Goal: Task Accomplishment & Management: Complete application form

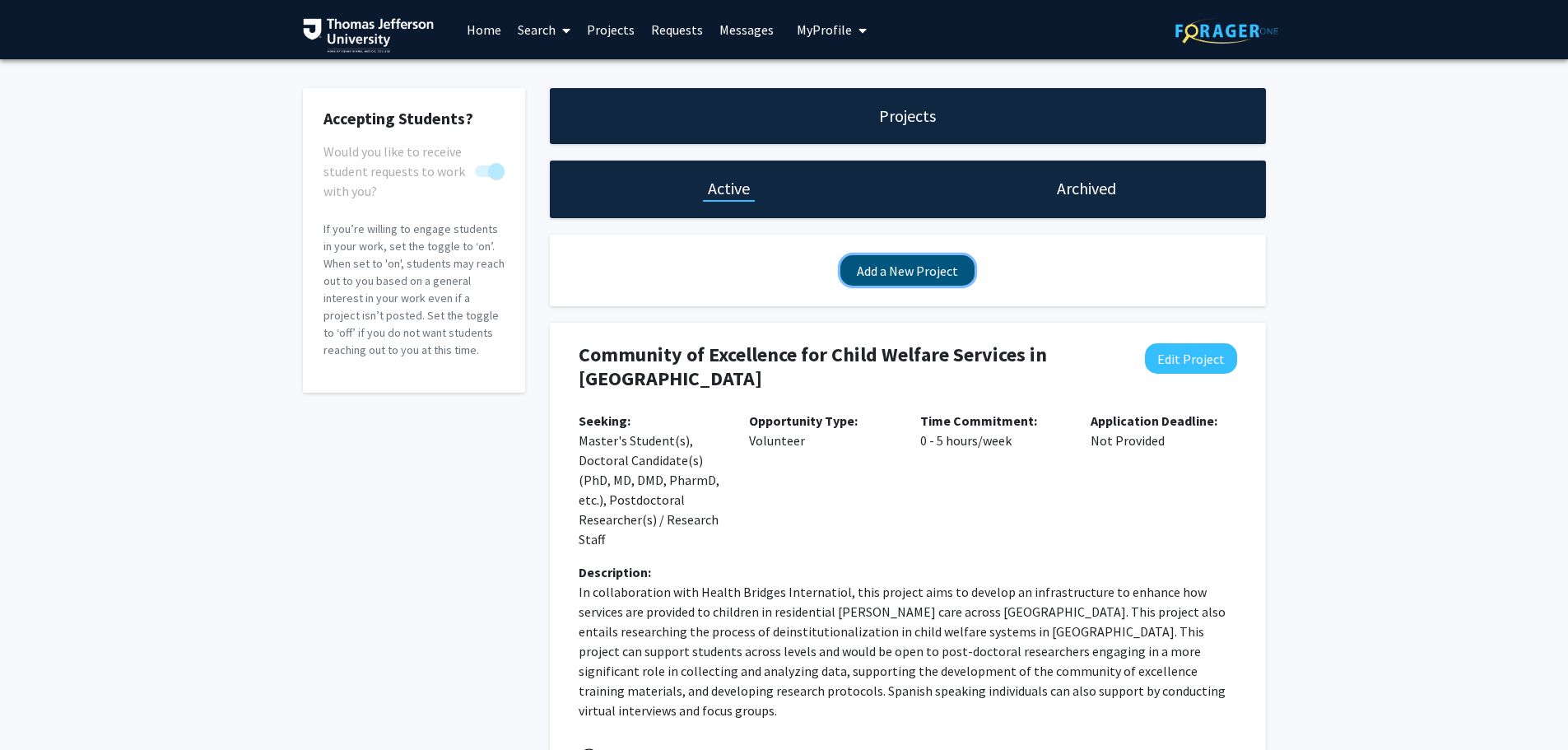
click at [924, 275] on button "Add a New Project" at bounding box center [907, 270] width 135 height 30
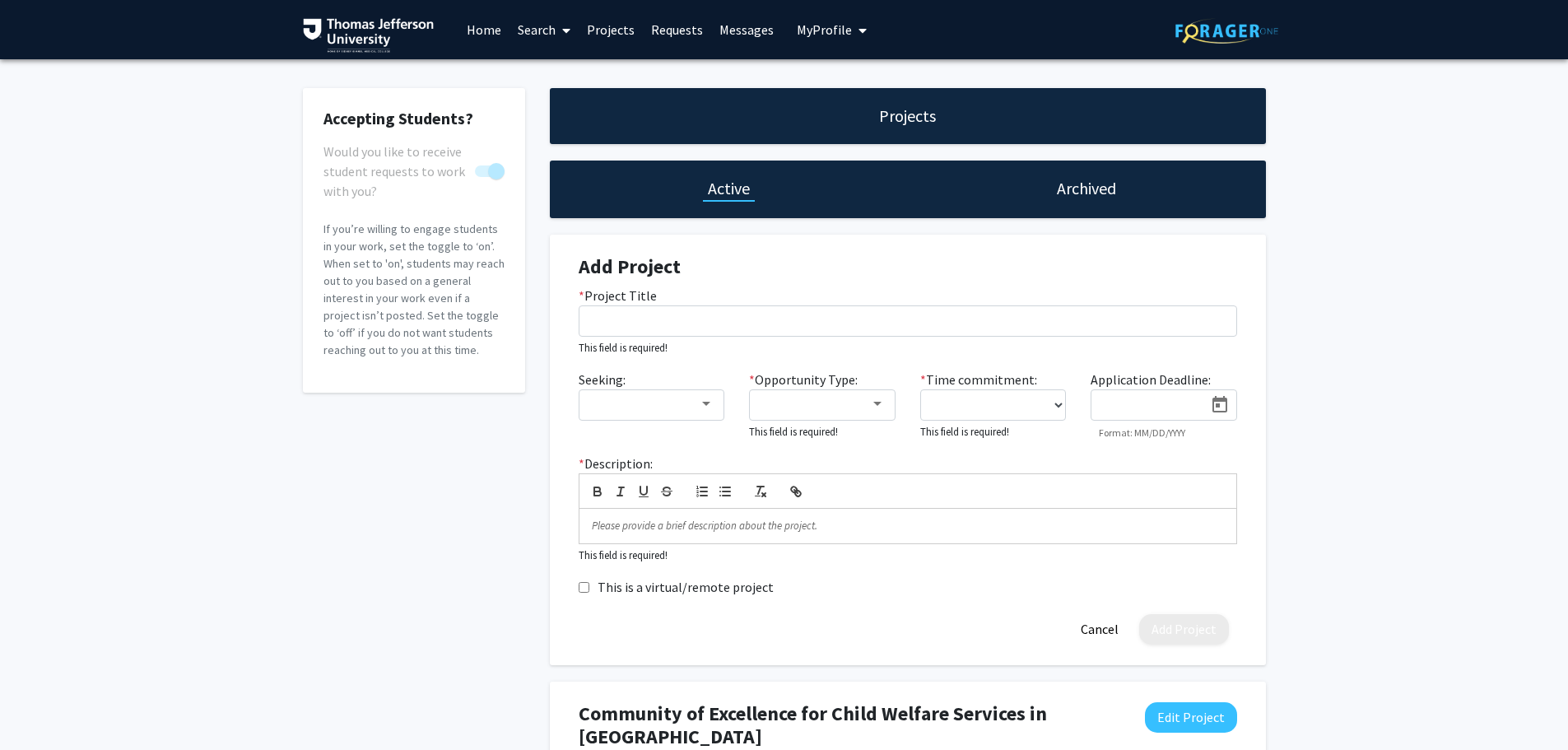
click at [681, 345] on div "* Project Title This field is required!" at bounding box center [907, 321] width 683 height 71
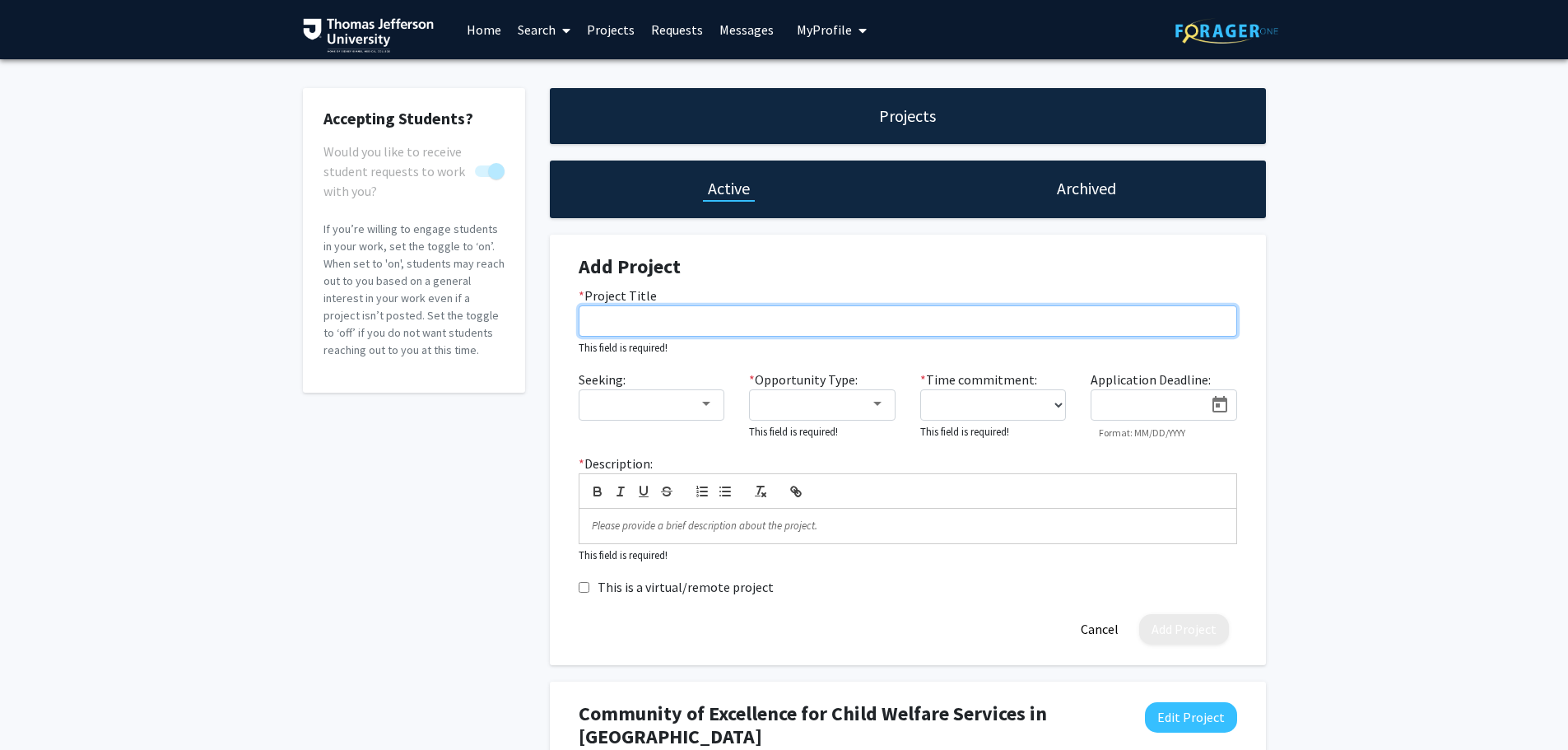
click at [668, 320] on input "* Project Title" at bounding box center [907, 321] width 658 height 31
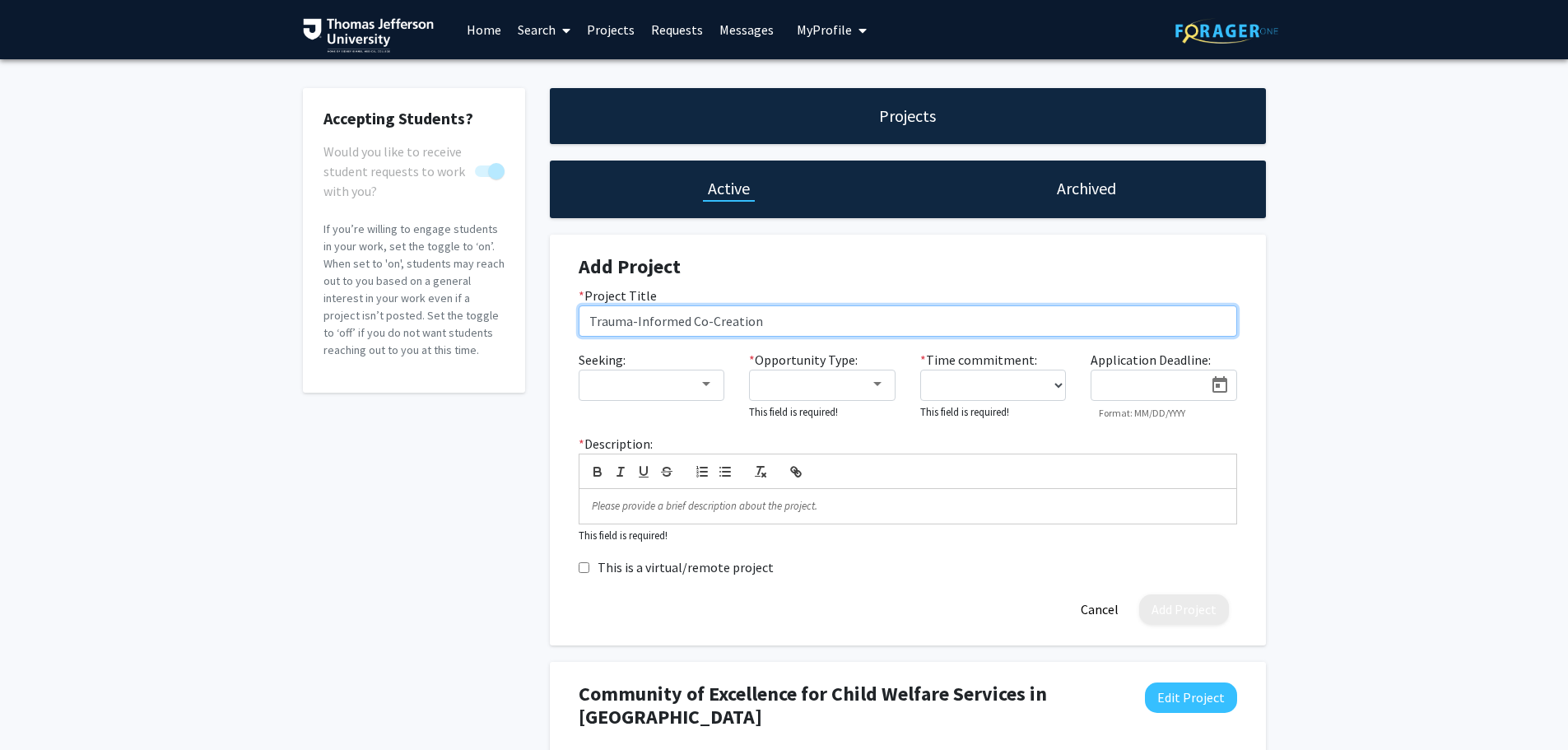
drag, startPoint x: 689, startPoint y: 318, endPoint x: 760, endPoint y: 326, distance: 71.4
click at [760, 326] on input "Trauma-Informed Co-Creation" at bounding box center [907, 321] width 658 height 31
type input "Trauma-Informed Collective Arts Project"
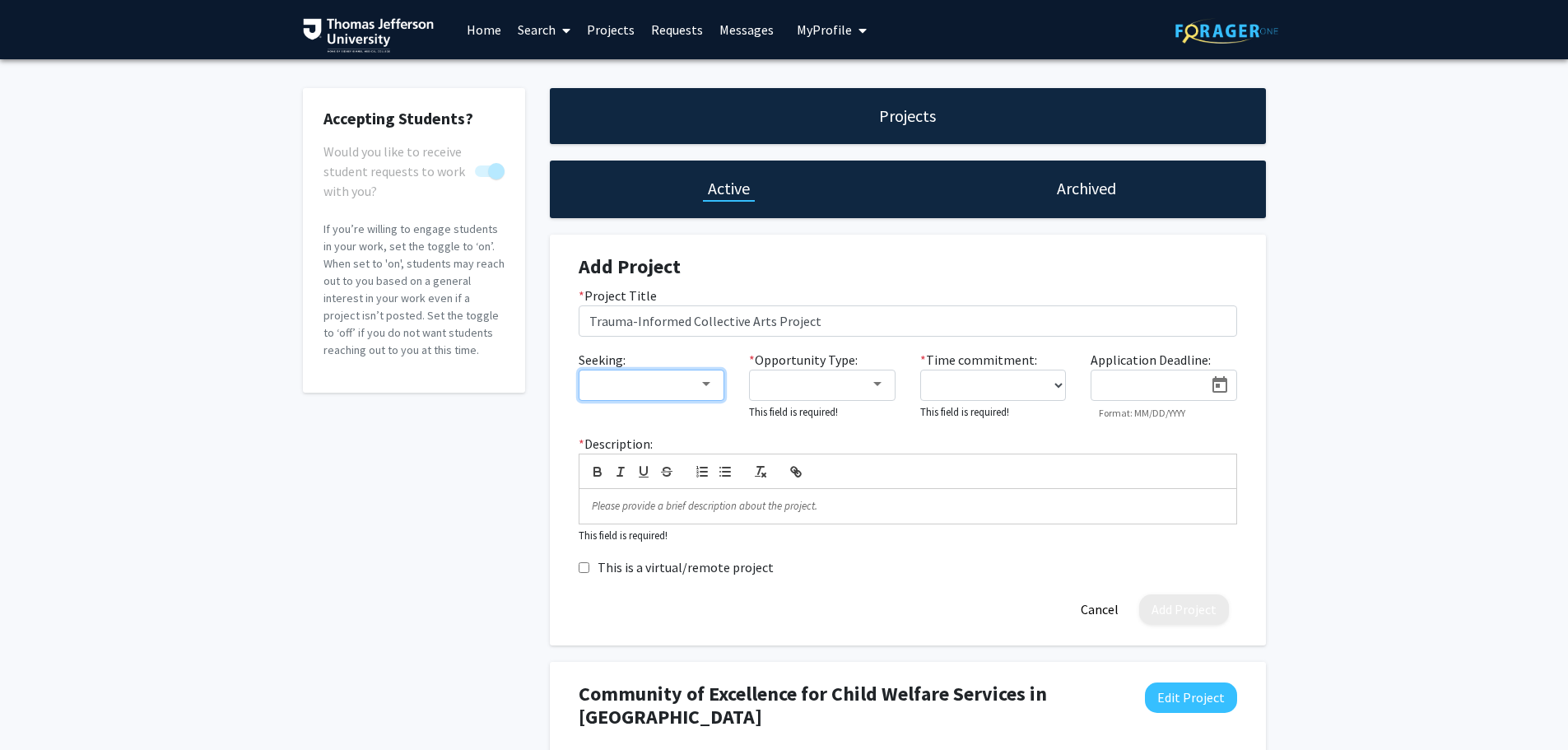
click at [685, 385] on div at bounding box center [644, 385] width 110 height 20
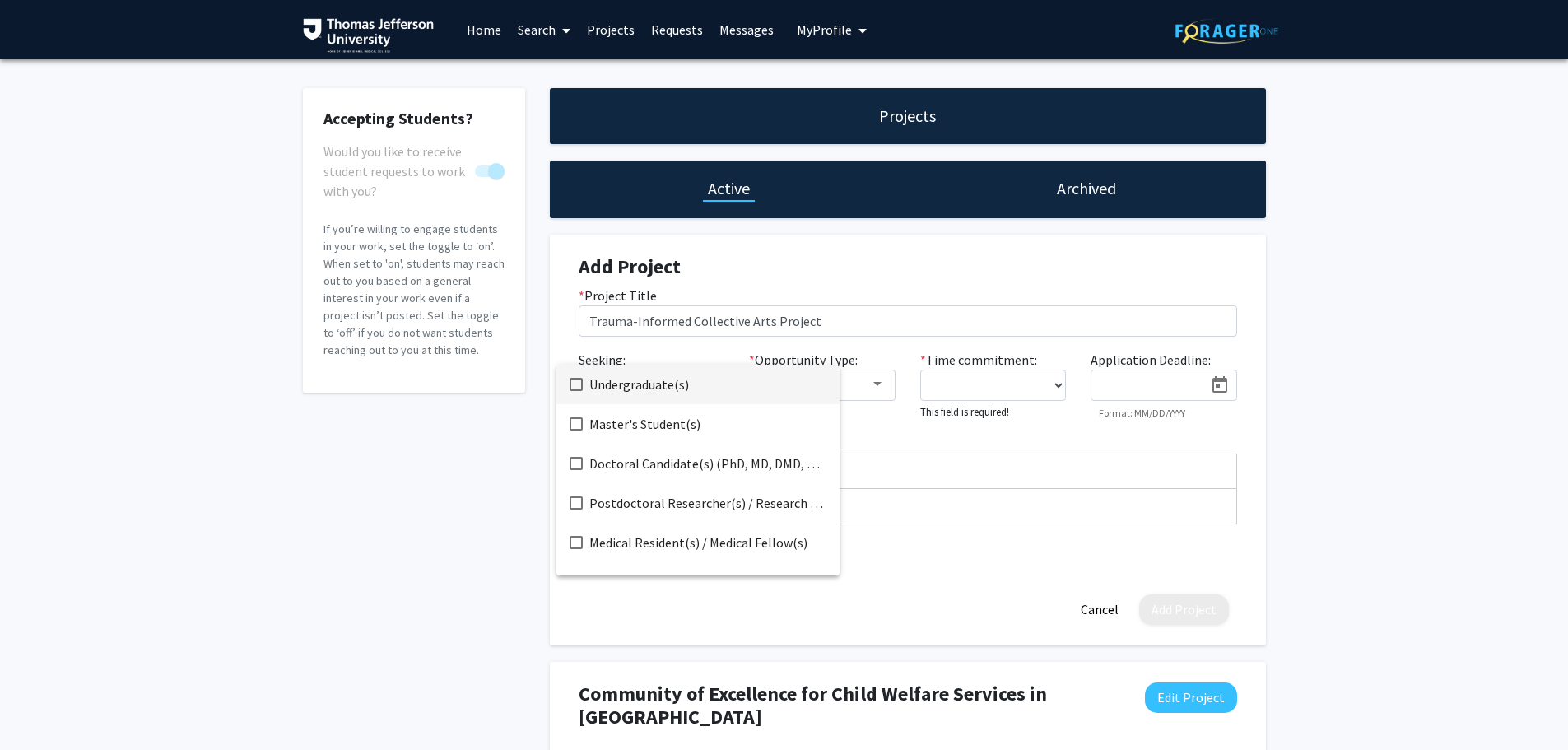
click at [570, 386] on mat-pseudo-checkbox at bounding box center [575, 385] width 13 height 13
click at [573, 420] on mat-pseudo-checkbox at bounding box center [575, 424] width 13 height 13
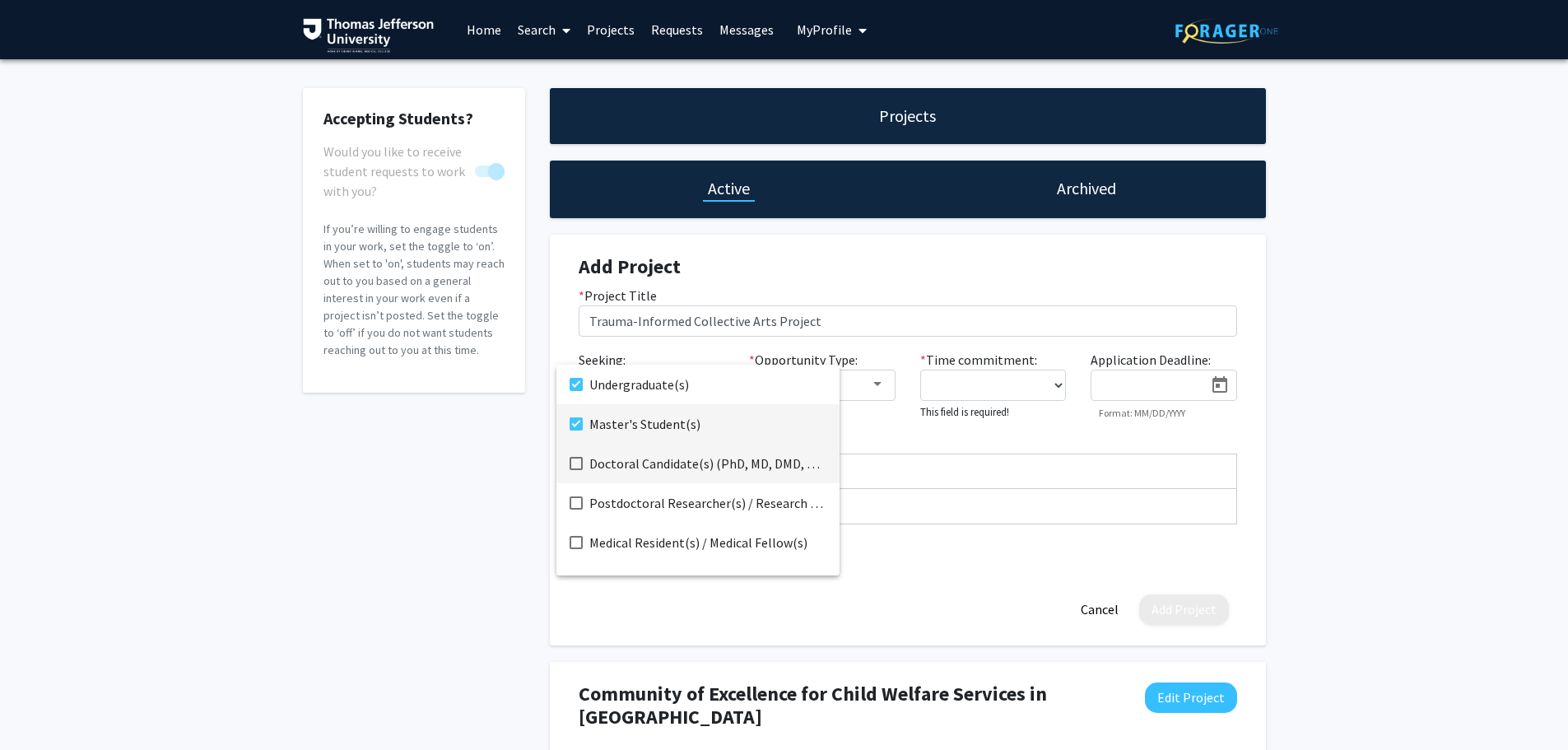
click at [583, 462] on mat-option "Doctoral Candidate(s) (PhD, MD, DMD, PharmD, etc.)" at bounding box center [697, 463] width 283 height 39
click at [575, 501] on mat-pseudo-checkbox at bounding box center [575, 503] width 13 height 13
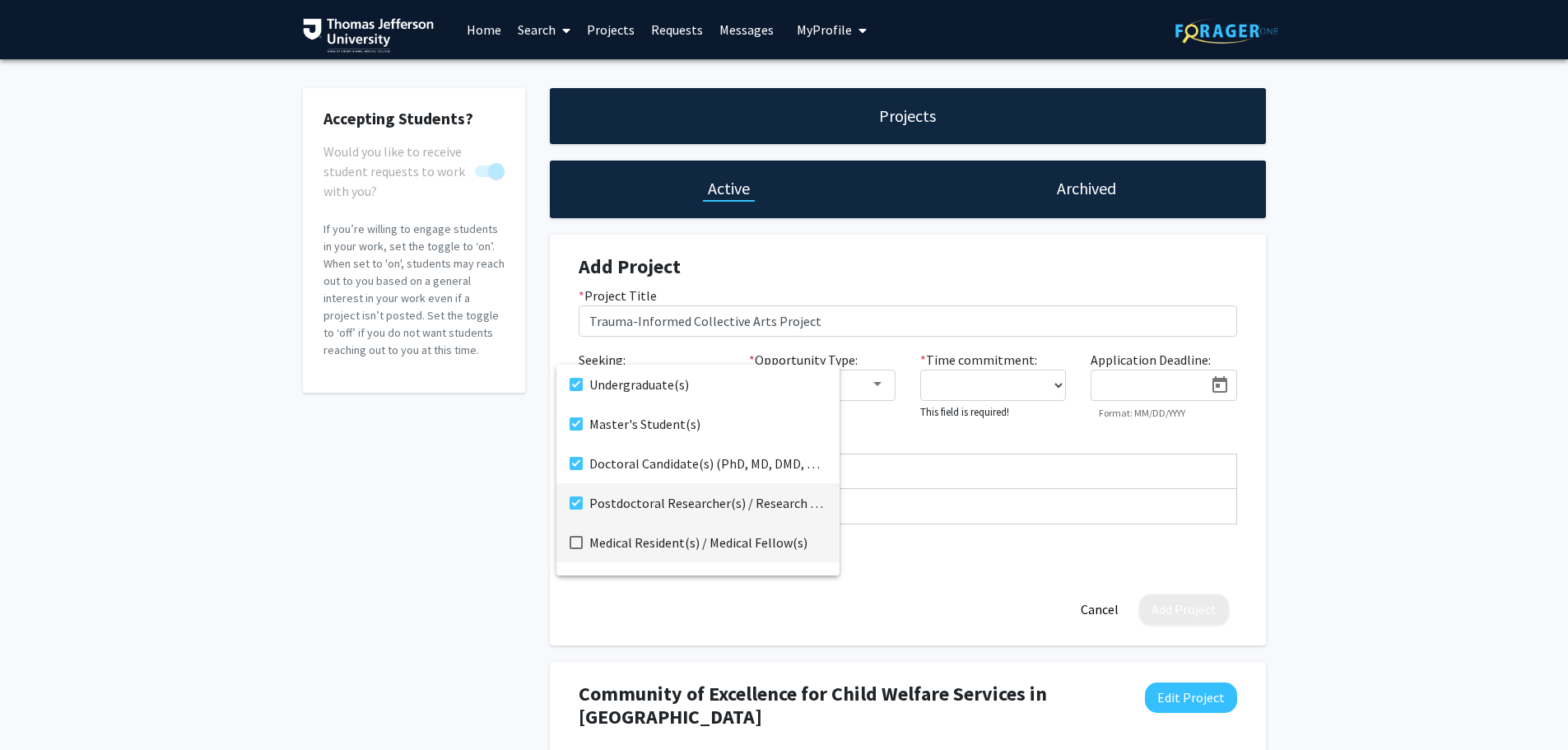
click at [571, 542] on mat-pseudo-checkbox at bounding box center [575, 542] width 13 height 13
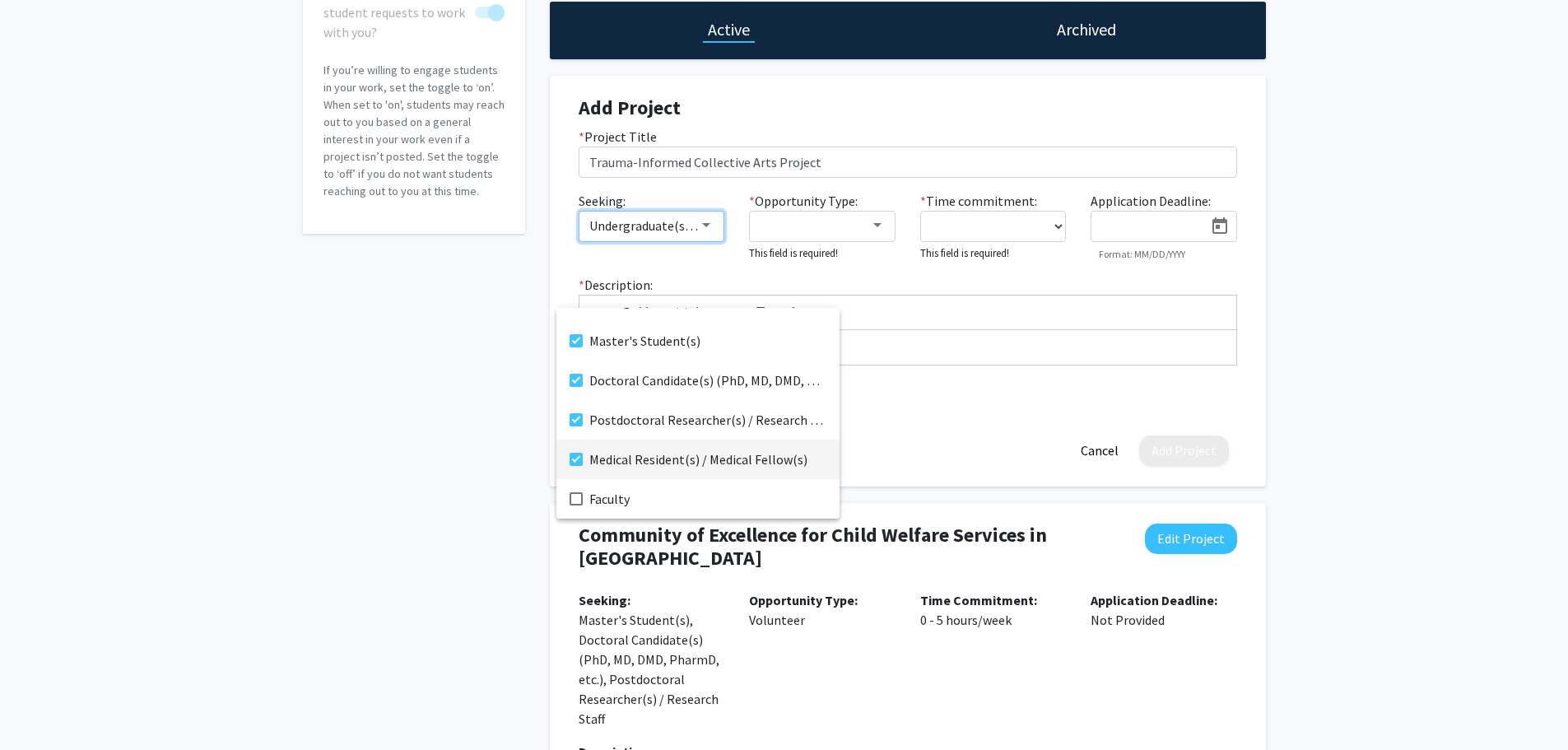
scroll to position [165, 0]
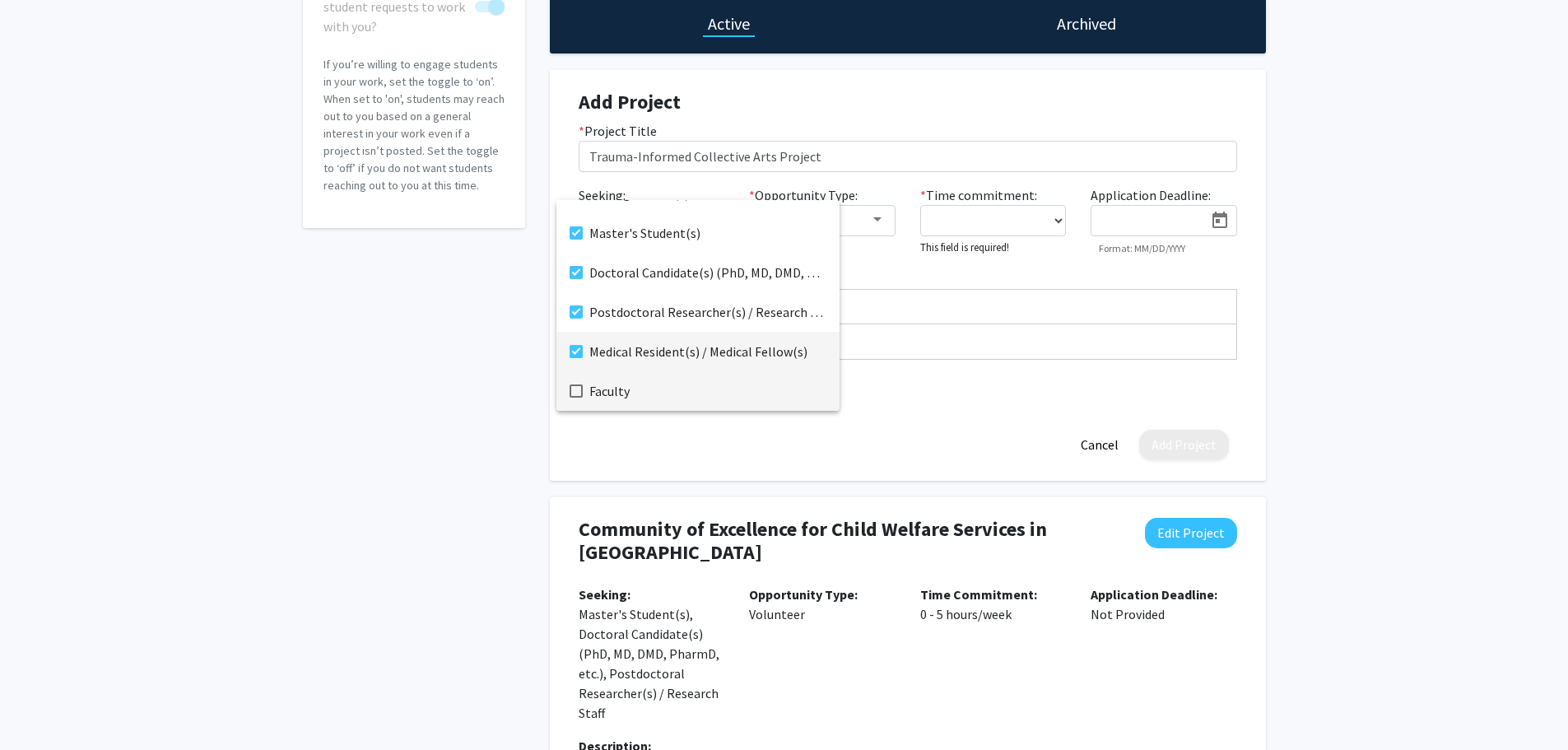
click at [570, 392] on mat-pseudo-checkbox at bounding box center [575, 391] width 13 height 13
click at [852, 227] on div at bounding box center [784, 375] width 1568 height 750
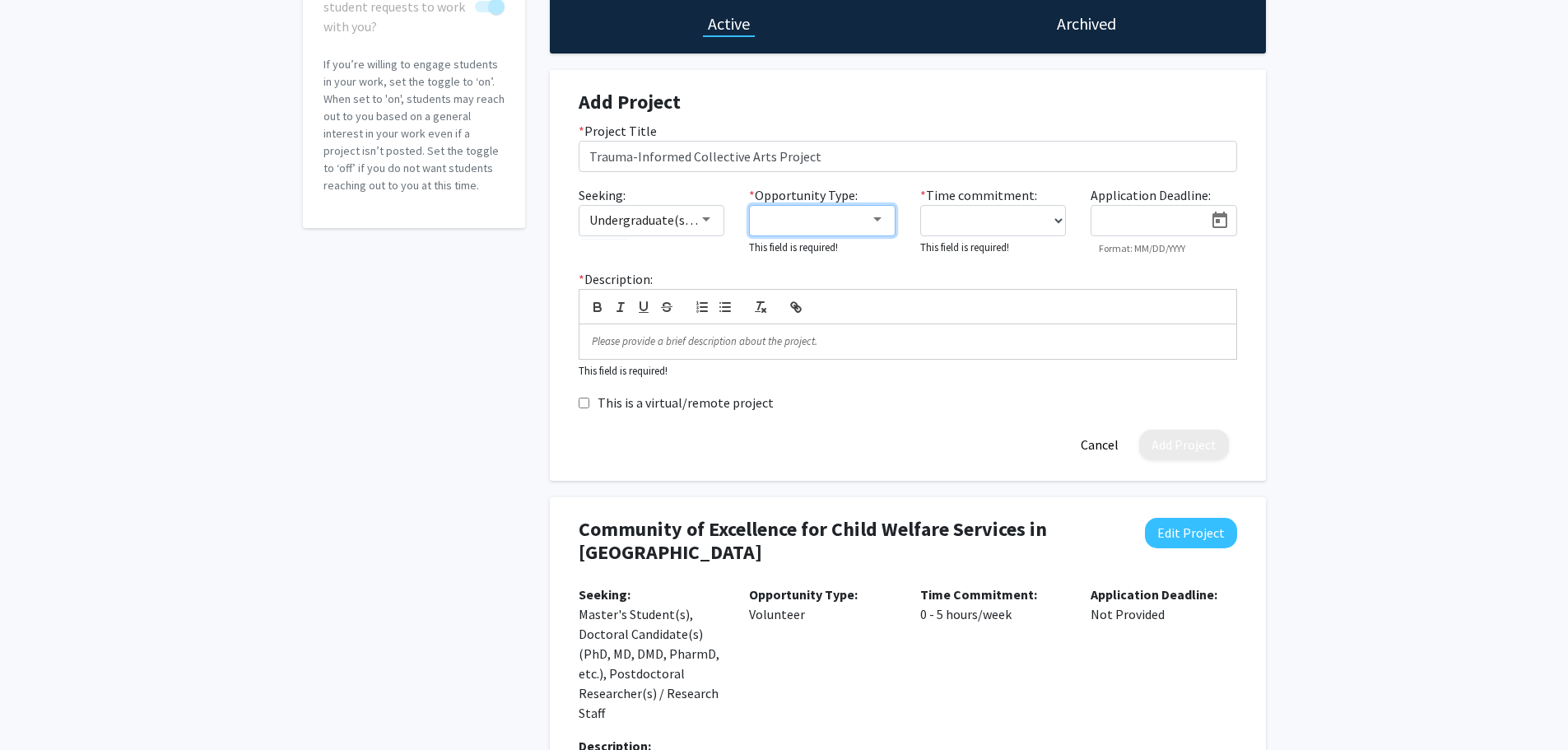
click at [851, 225] on div at bounding box center [814, 220] width 110 height 20
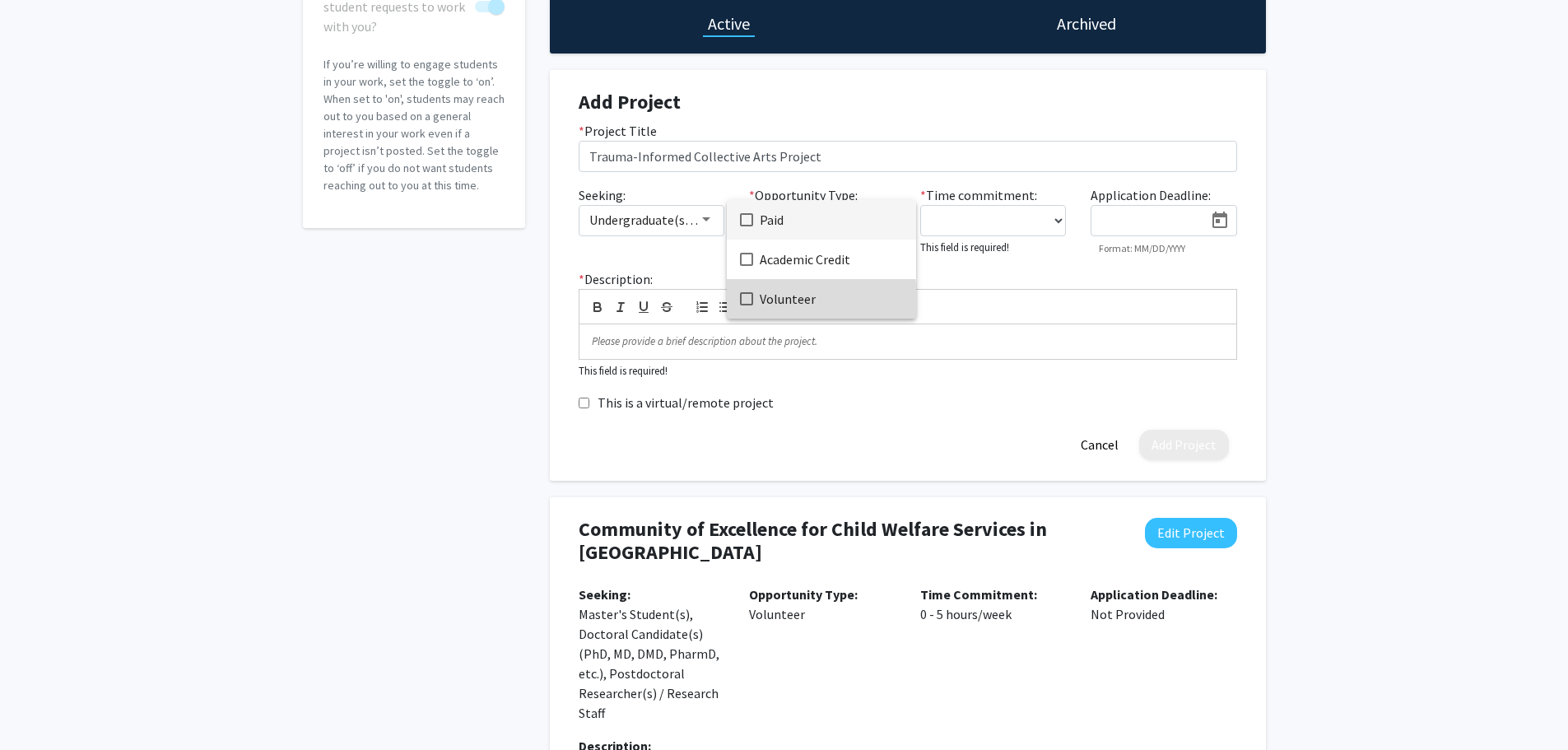
click at [805, 302] on span "Volunteer" at bounding box center [832, 298] width 144 height 39
click at [993, 226] on div at bounding box center [784, 375] width 1568 height 750
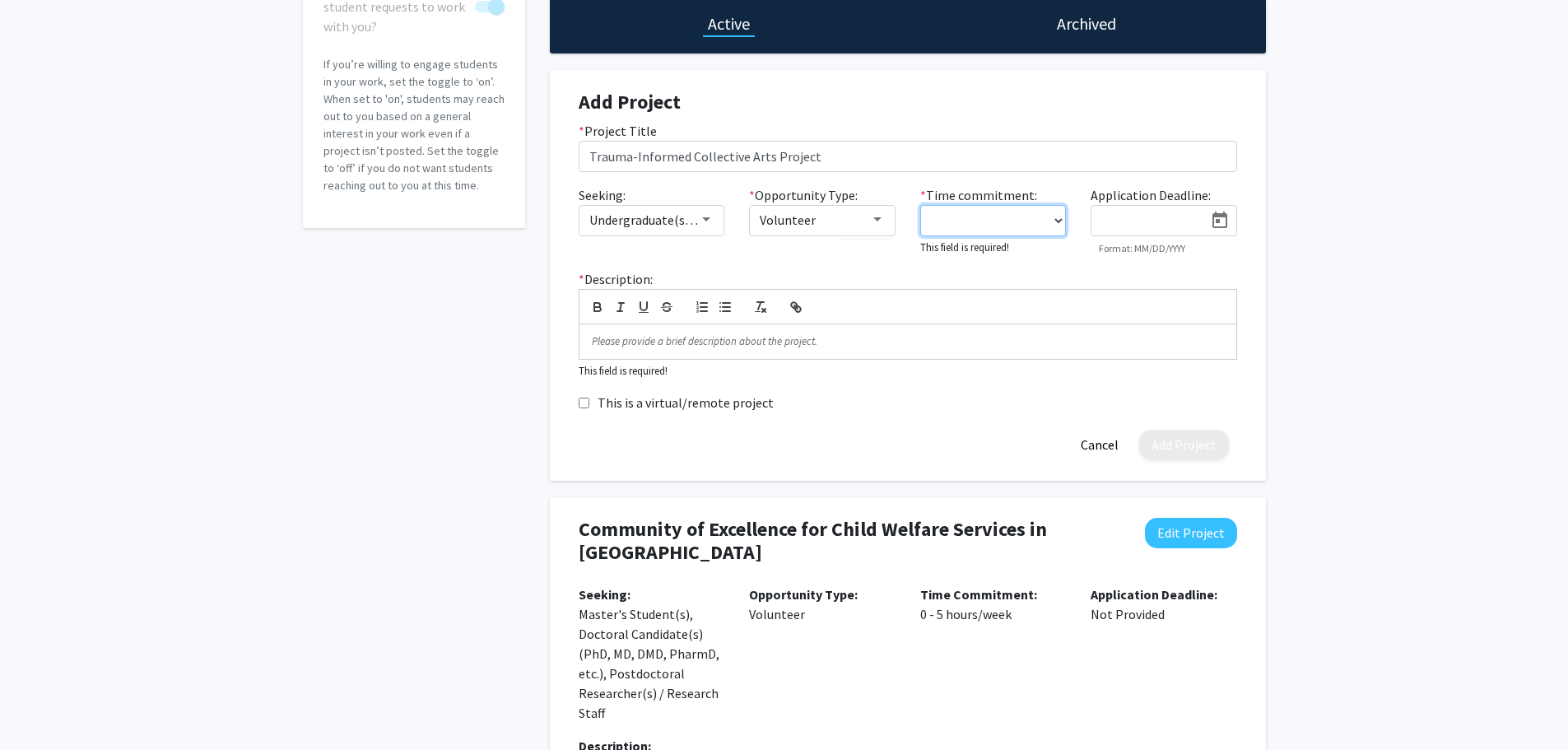
click at [994, 225] on select "0 - 5 hours/week 5 - 10 hours/week 10 - 15 hours/week 15 - 20 hours/week 20 - 3…" at bounding box center [993, 220] width 146 height 31
select select "0 - 5"
click at [920, 205] on select "0 - 5 hours/week 5 - 10 hours/week 10 - 15 hours/week 15 - 20 hours/week 20 - 3…" at bounding box center [993, 220] width 146 height 31
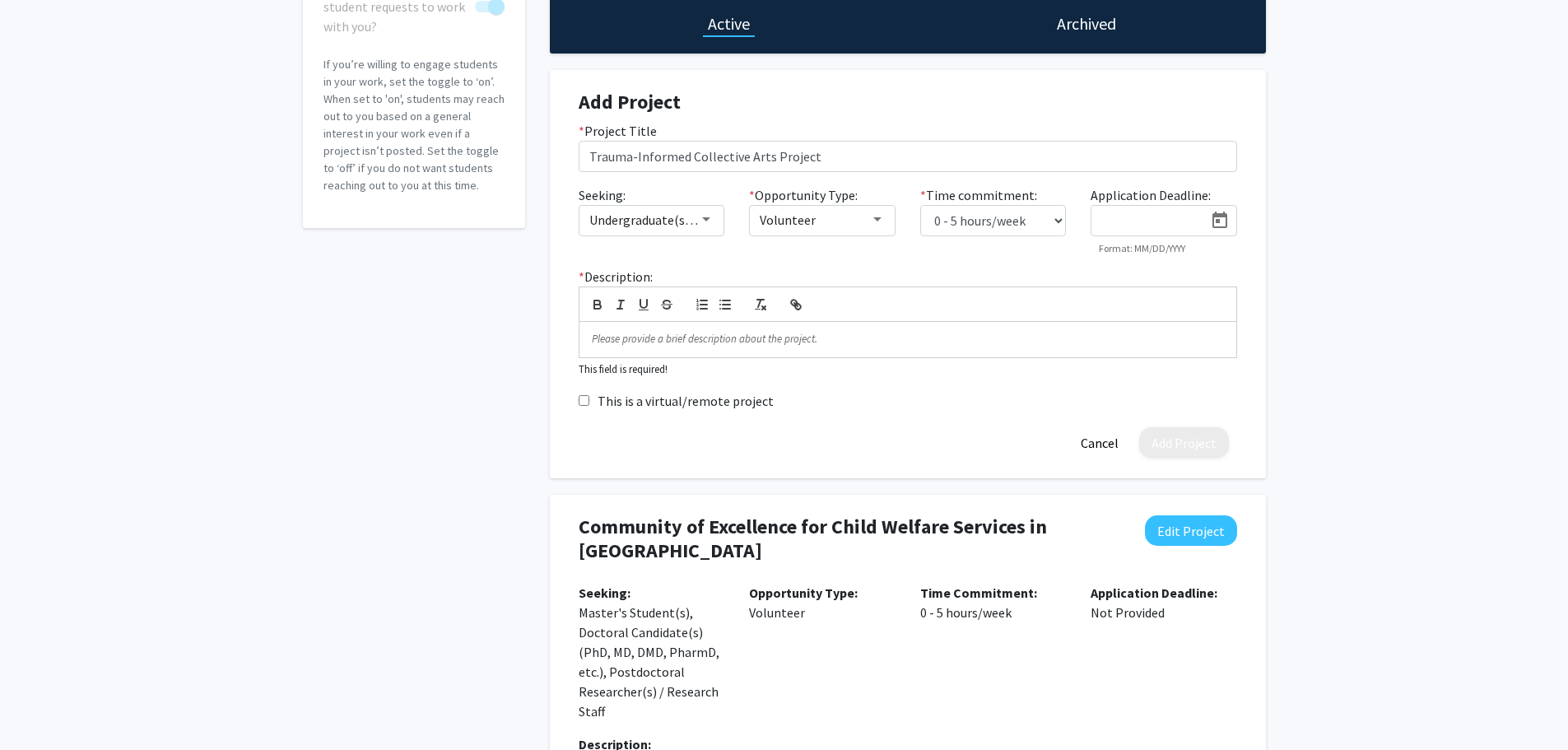
click at [1135, 221] on input at bounding box center [1152, 221] width 104 height 15
click at [700, 343] on p at bounding box center [907, 339] width 632 height 15
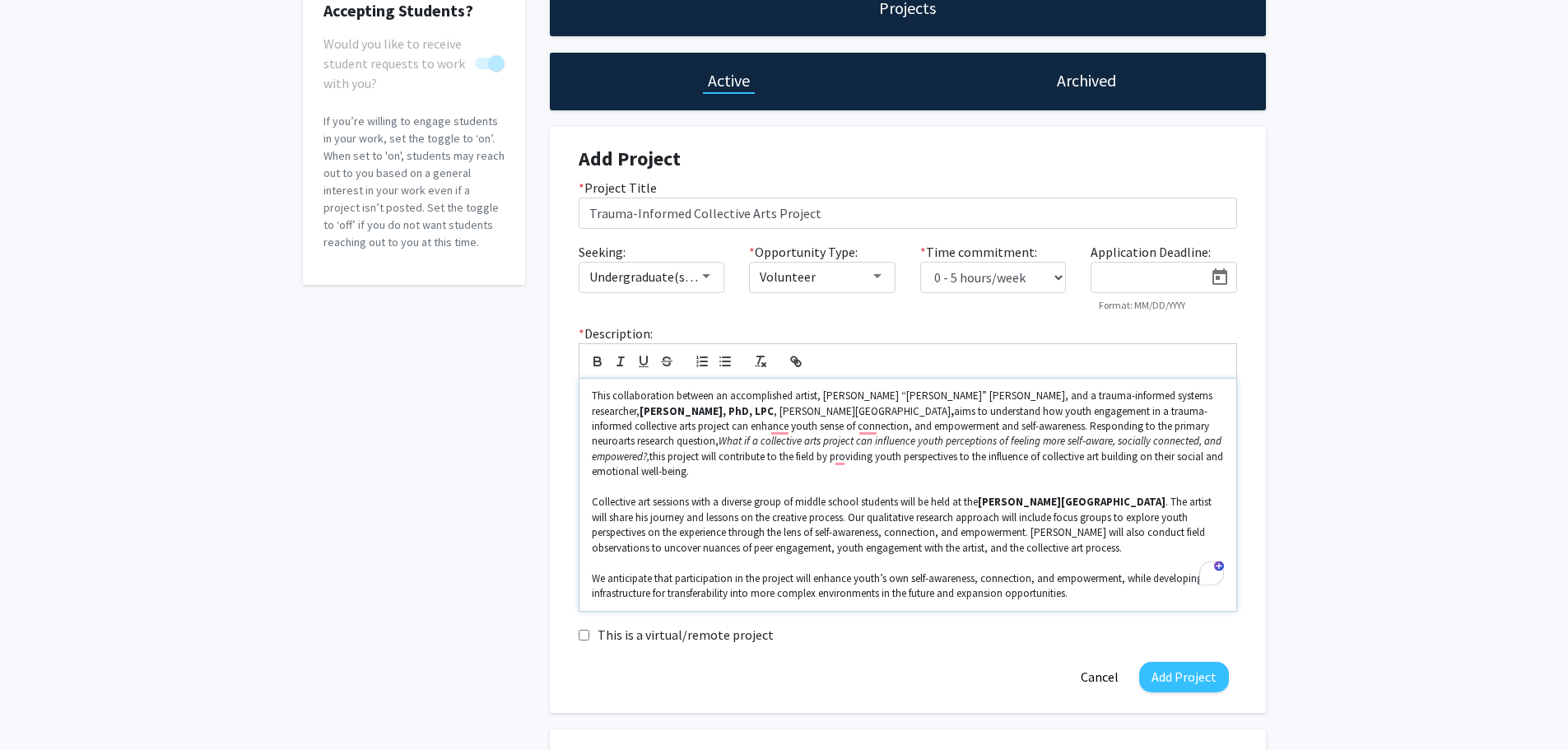
scroll to position [83, 0]
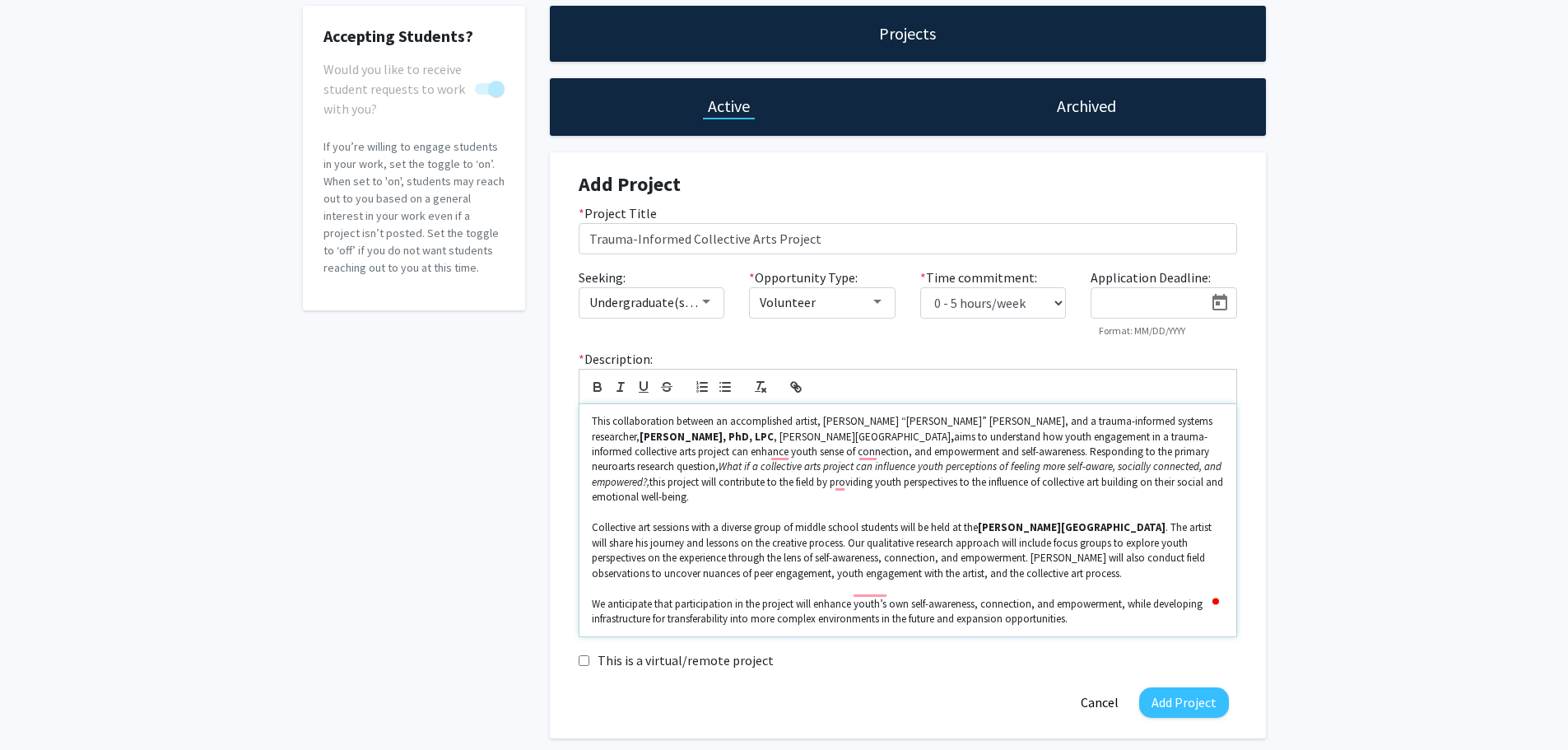
click at [774, 430] on strong "Stephen DiDonato, PhD, LPC" at bounding box center [706, 436] width 135 height 14
drag, startPoint x: 588, startPoint y: 431, endPoint x: 683, endPoint y: 434, distance: 95.0
click at [683, 434] on div "This collaboration between an accomplished artist, Raheem “King Saladeen” Johns…" at bounding box center [907, 520] width 656 height 232
drag, startPoint x: 984, startPoint y: 509, endPoint x: 1049, endPoint y: 508, distance: 65.0
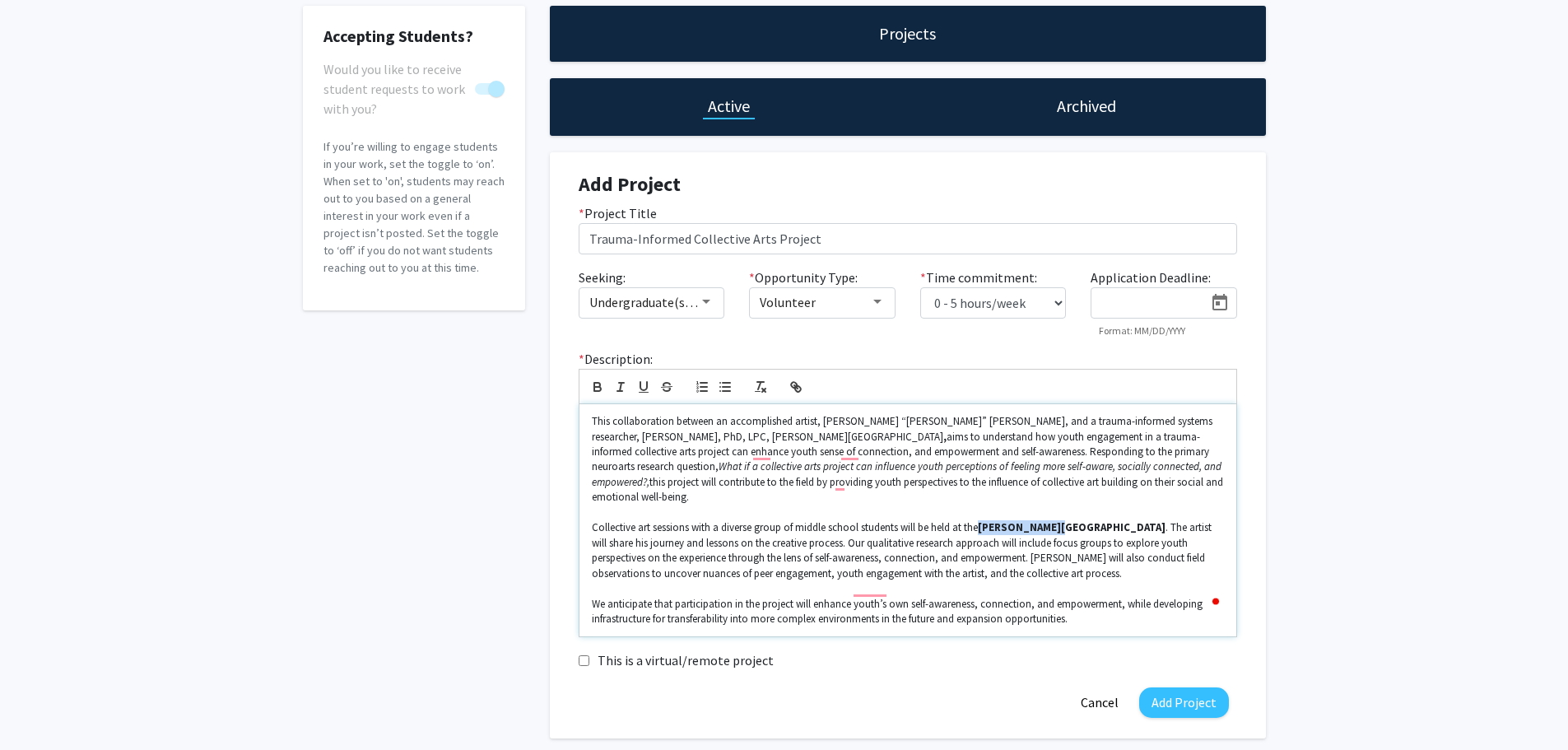
click at [1052, 520] on strong "Grayson School" at bounding box center [1072, 526] width 187 height 14
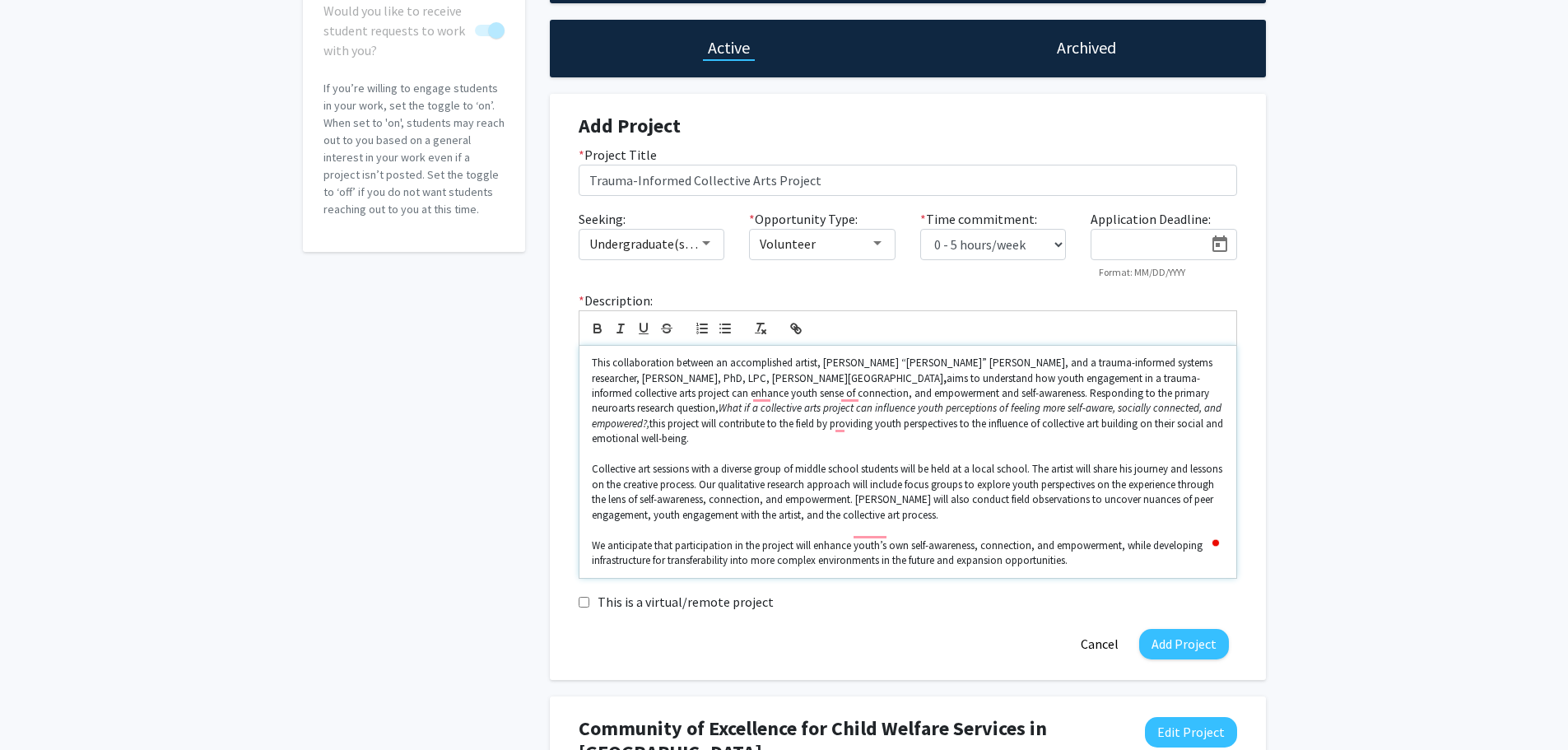
scroll to position [165, 0]
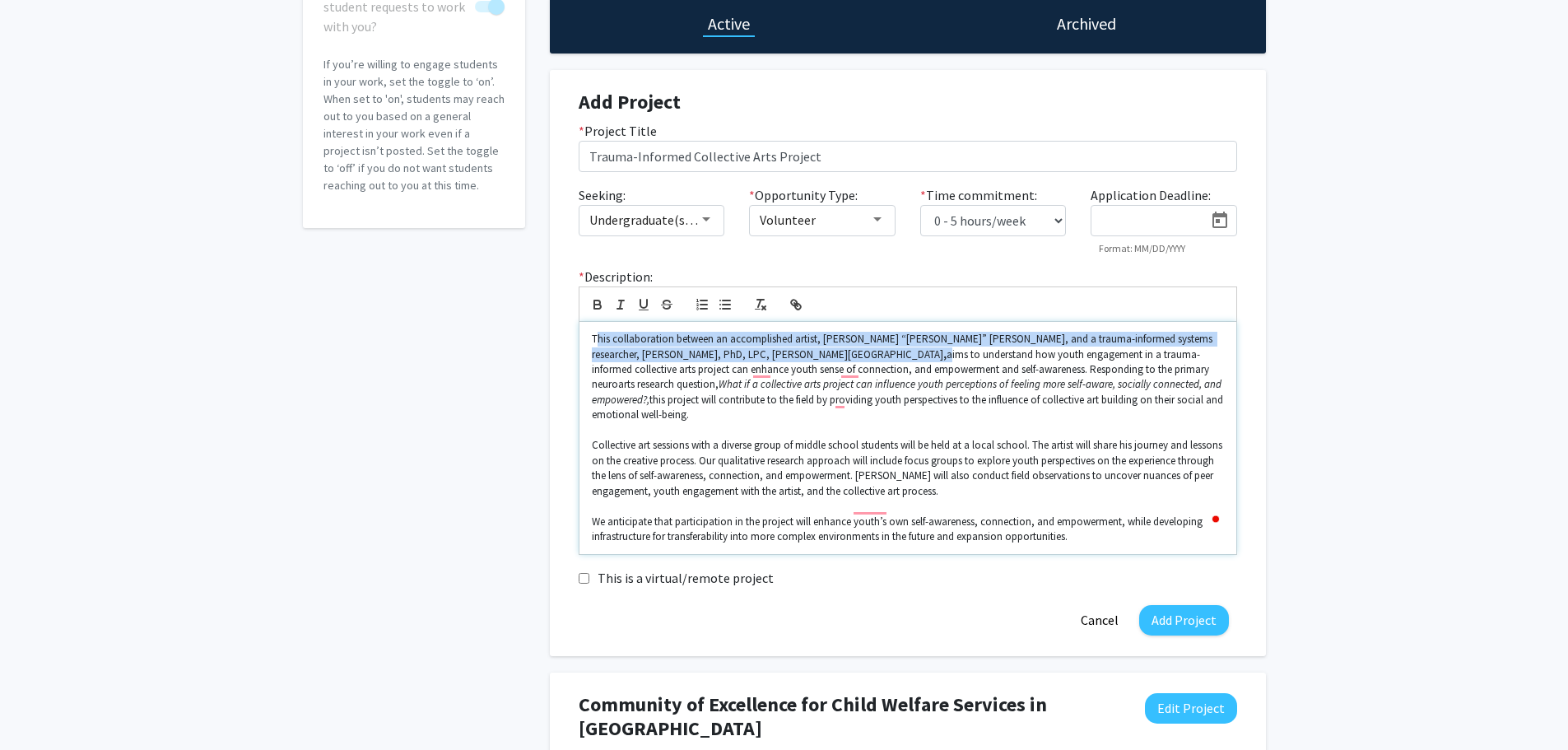
drag, startPoint x: 595, startPoint y: 342, endPoint x: 815, endPoint y: 352, distance: 220.2
click at [815, 352] on p "This collaboration between an accomplished artist, Raheem “King Saladeen” Johns…" at bounding box center [907, 377] width 632 height 91
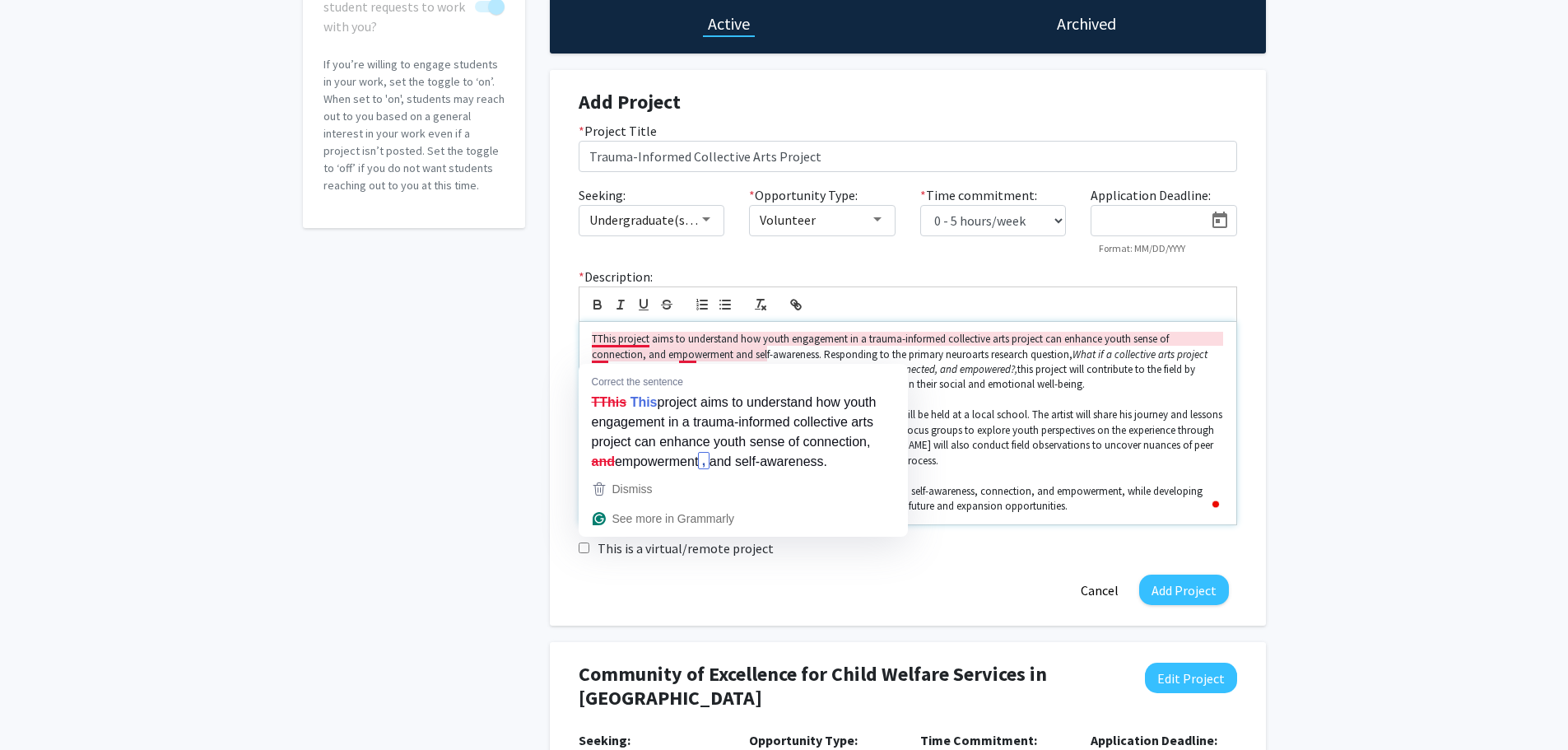
click at [592, 342] on p "TThis project aims to understand how youth engagement in a trauma-informed coll…" at bounding box center [907, 362] width 632 height 61
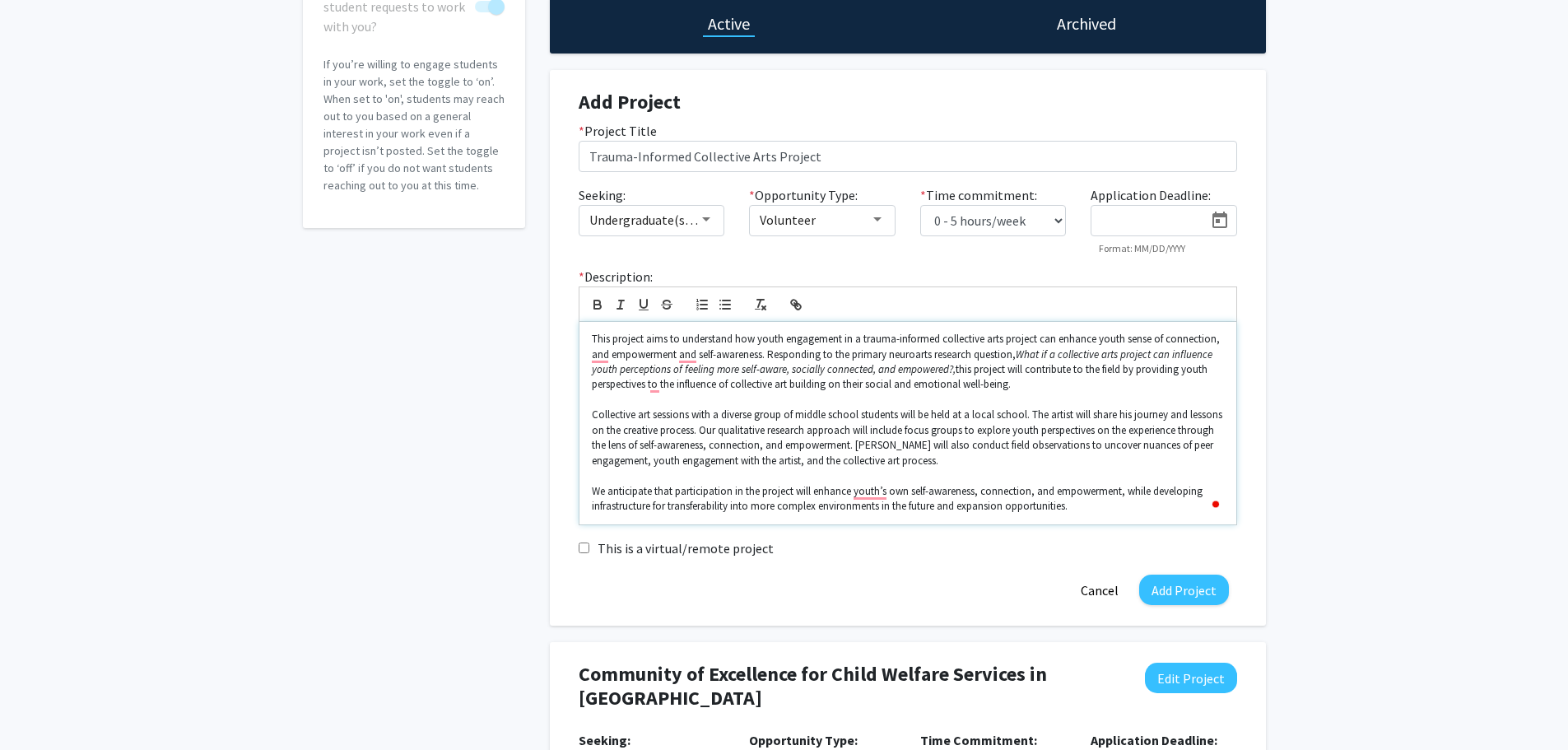
drag, startPoint x: 773, startPoint y: 355, endPoint x: 1020, endPoint y: 385, distance: 248.8
click at [1020, 385] on p "This project aims to understand how youth engagement in a trauma-informed colle…" at bounding box center [907, 362] width 632 height 61
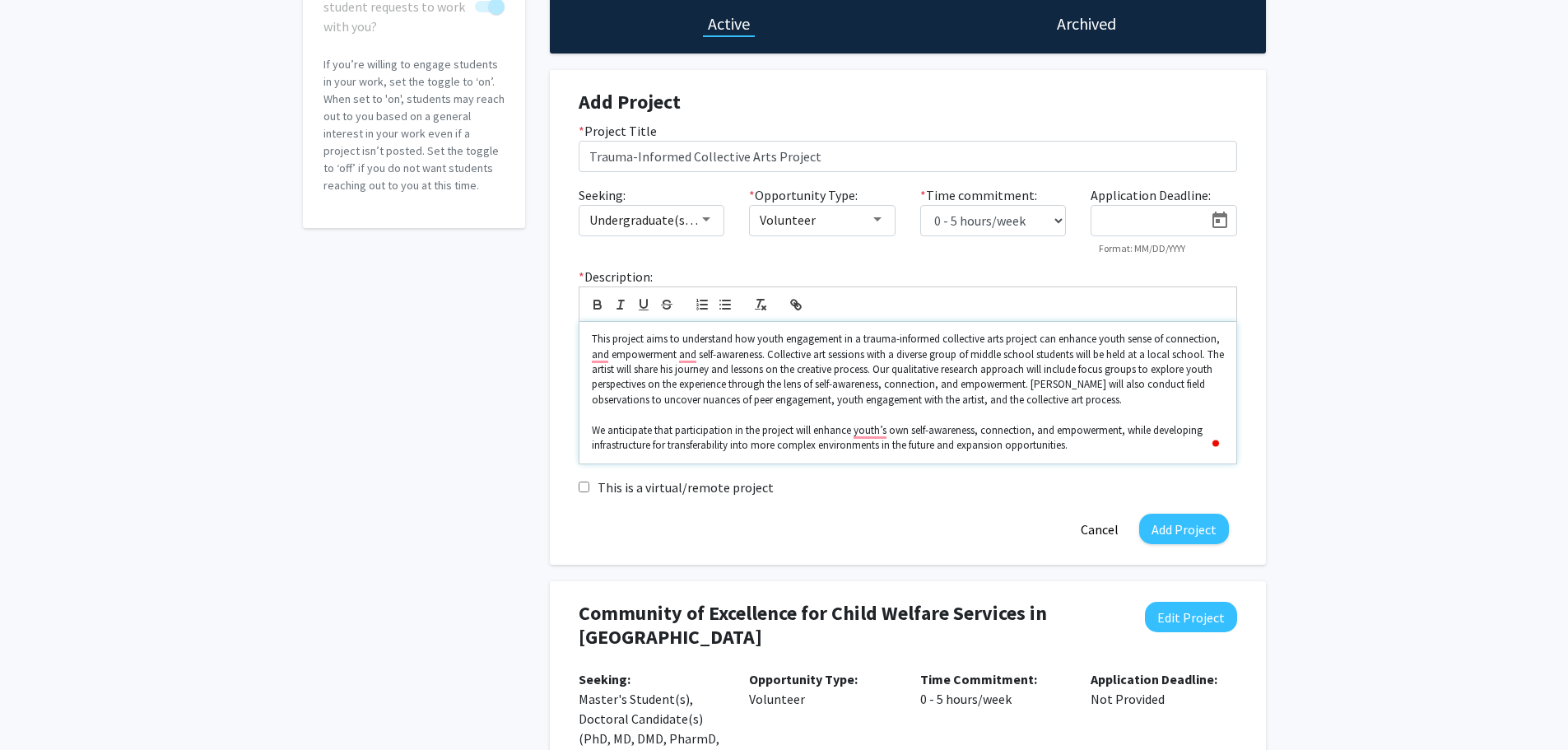
click at [593, 335] on p "This project aims to understand how youth engagement in a trauma-informed colle…" at bounding box center [907, 369] width 632 height 75
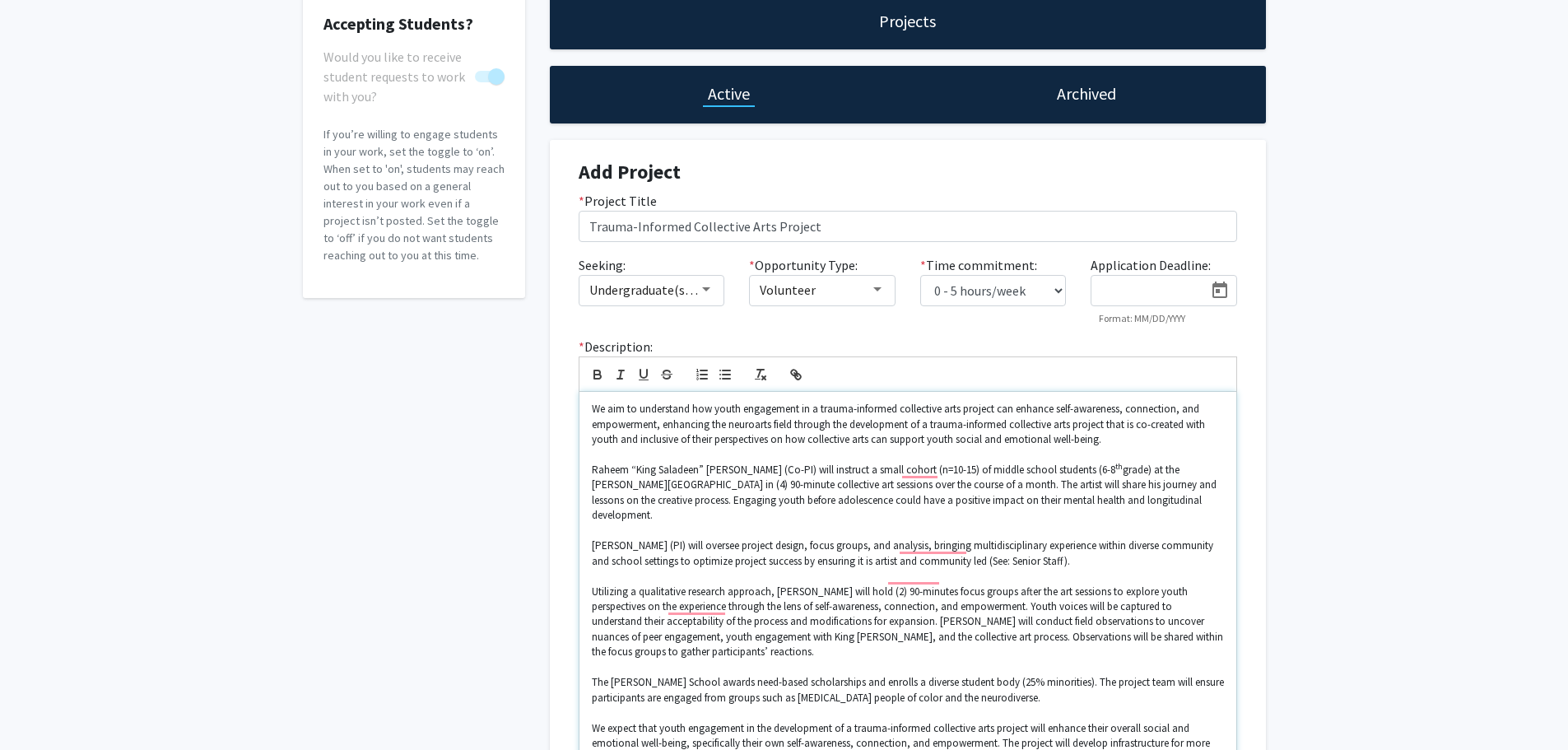
scroll to position [247, 0]
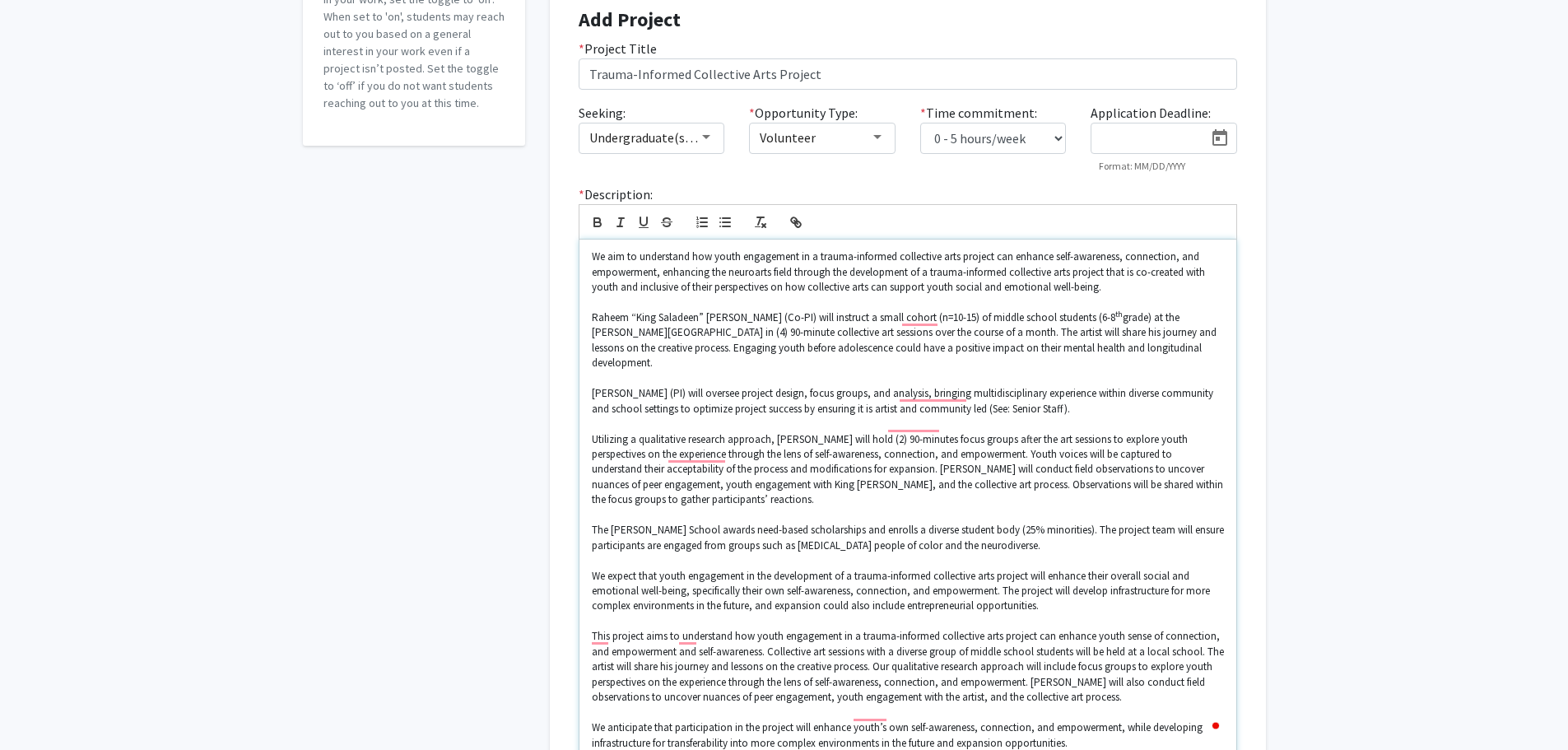
click at [592, 262] on p "We aim to understand how youth engagement in a trauma-informed collective arts …" at bounding box center [907, 272] width 632 height 45
drag, startPoint x: 591, startPoint y: 323, endPoint x: 777, endPoint y: 316, distance: 186.1
click at [777, 316] on p "Raheem “King Saladeen” Johnson (Co-PI) will instruct a small cohort (n=10-15) o…" at bounding box center [907, 340] width 632 height 61
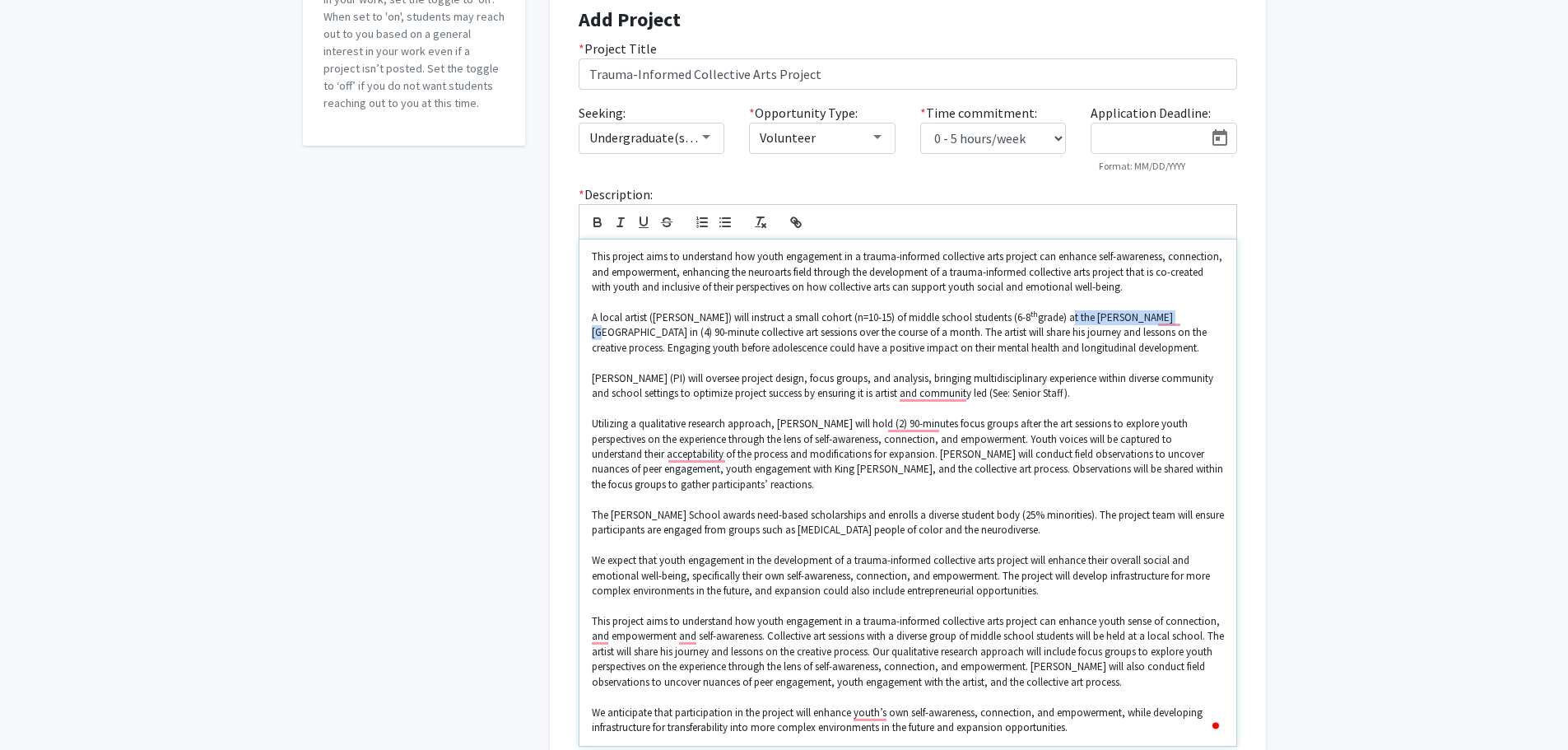
drag, startPoint x: 1059, startPoint y: 317, endPoint x: 1153, endPoint y: 313, distance: 94.1
click at [1153, 315] on p "A local artist (King Saladeen) will instruct a small cohort (n=10-15) of middle…" at bounding box center [907, 333] width 632 height 45
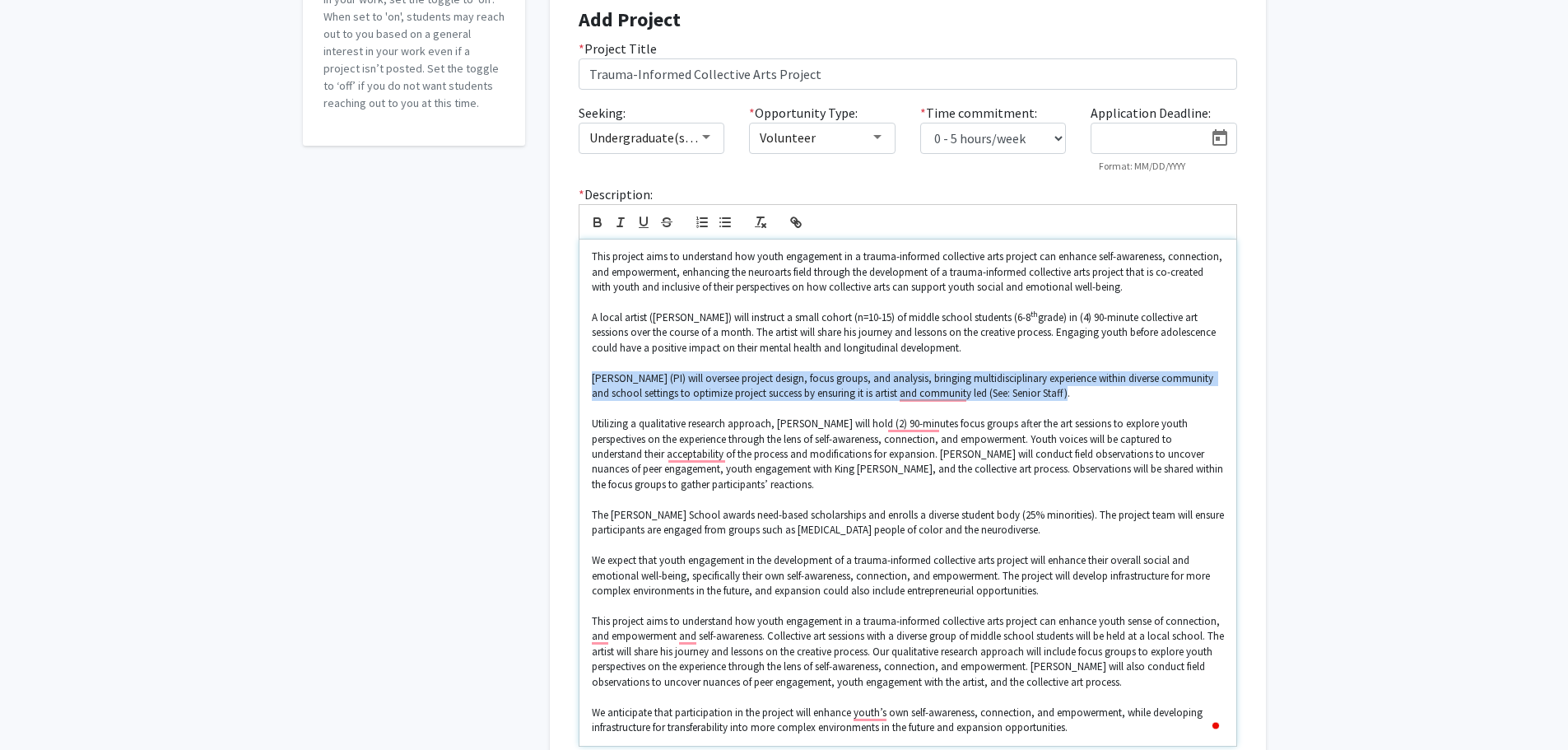
drag, startPoint x: 593, startPoint y: 379, endPoint x: 1058, endPoint y: 388, distance: 465.1
click at [1057, 392] on p "Dr. DiDonato (PI) will oversee project design, focus groups, and analysis, brin…" at bounding box center [907, 385] width 632 height 30
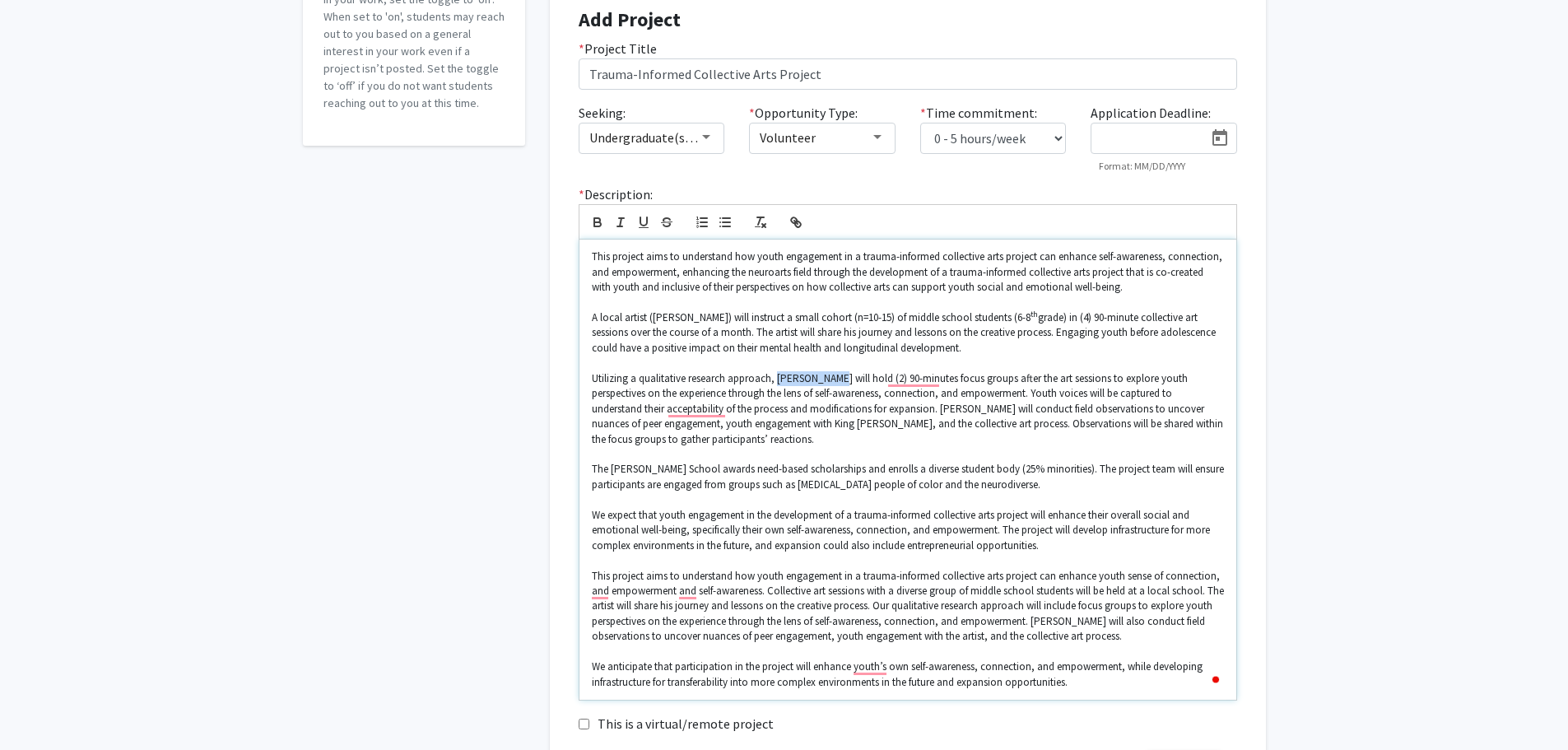
drag, startPoint x: 778, startPoint y: 375, endPoint x: 830, endPoint y: 371, distance: 52.2
click at [830, 371] on p "Utilizing a qualitative research approach, Dr. DiDonato will hold (2) 90-minute…" at bounding box center [907, 408] width 632 height 75
drag, startPoint x: 780, startPoint y: 382, endPoint x: 1060, endPoint y: 384, distance: 280.0
click at [1060, 384] on p "Utilizing a qualitative research approach, we will hold (2) 90-minutes focus gr…" at bounding box center [907, 408] width 632 height 75
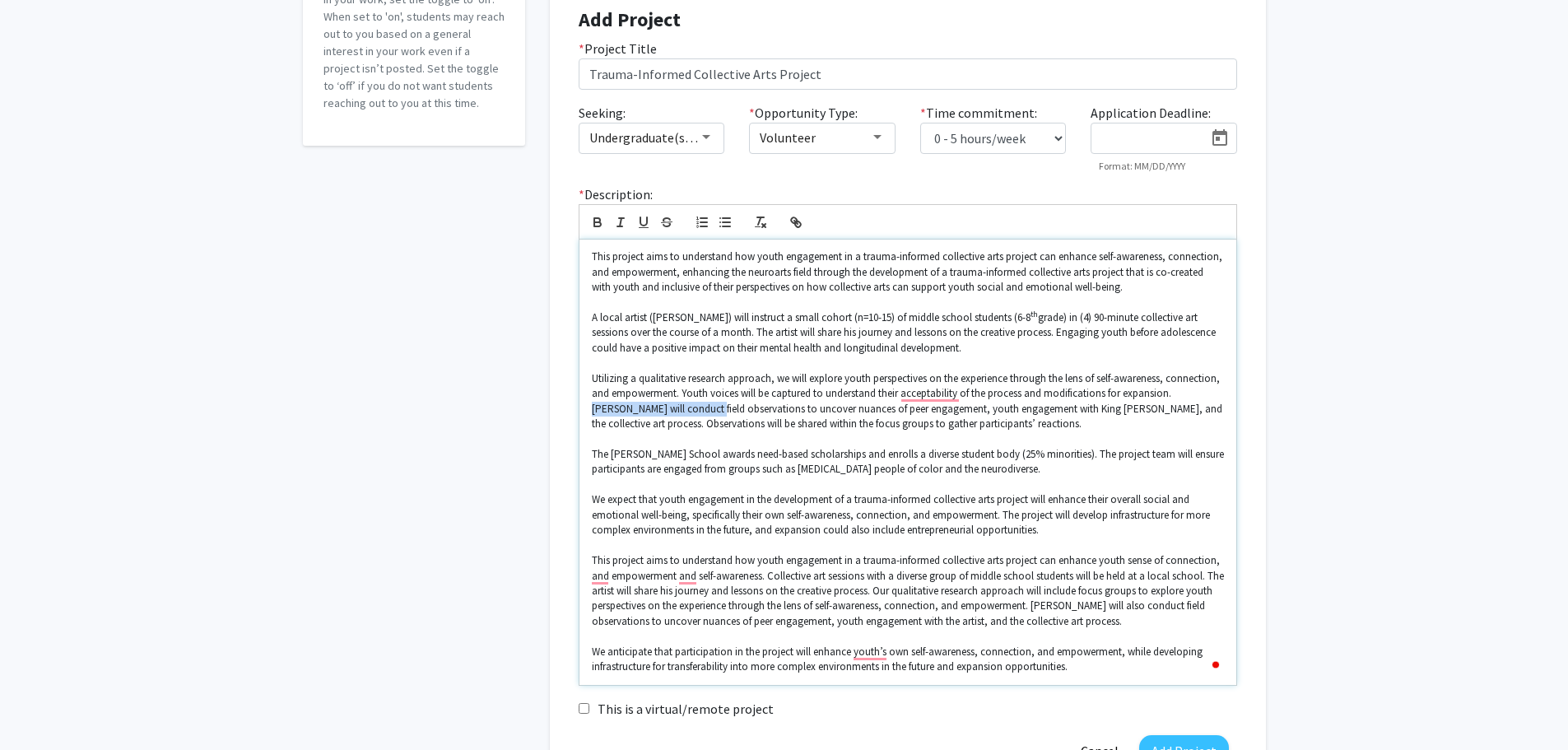
drag, startPoint x: 1174, startPoint y: 393, endPoint x: 694, endPoint y: 413, distance: 480.4
click at [694, 413] on p "Utilizing a qualitative research approach, we will explore youth perspectives o…" at bounding box center [907, 401] width 632 height 61
click at [651, 413] on p "Utilizing a qualitative research approach, we will explore youth perspectives o…" at bounding box center [907, 401] width 632 height 61
click at [718, 464] on p "The Grayson School awards need-based scholarships and enrolls a diverse student…" at bounding box center [907, 462] width 632 height 30
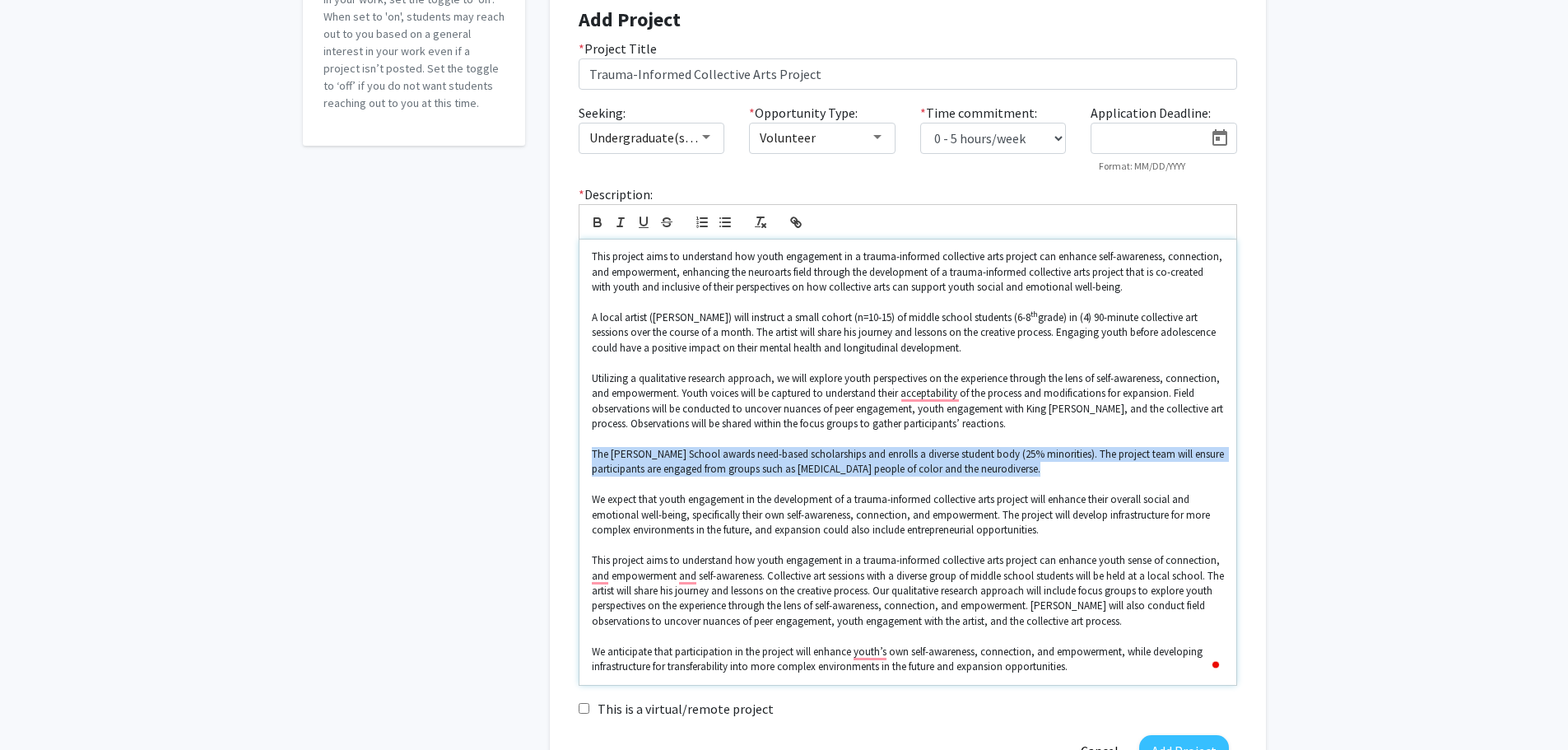
click at [718, 464] on p "The Grayson School awards need-based scholarships and enrolls a diverse student…" at bounding box center [907, 462] width 632 height 30
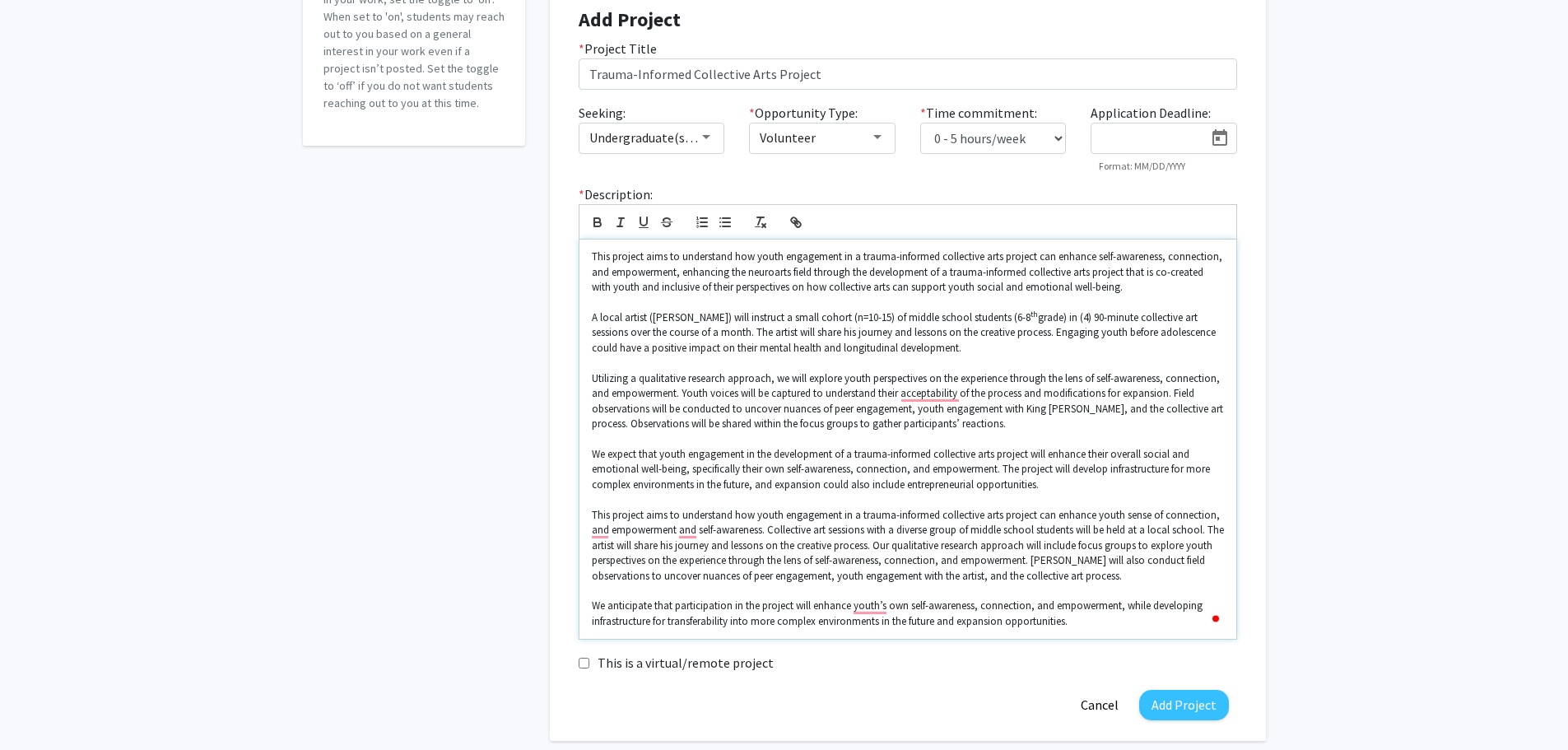
scroll to position [329, 0]
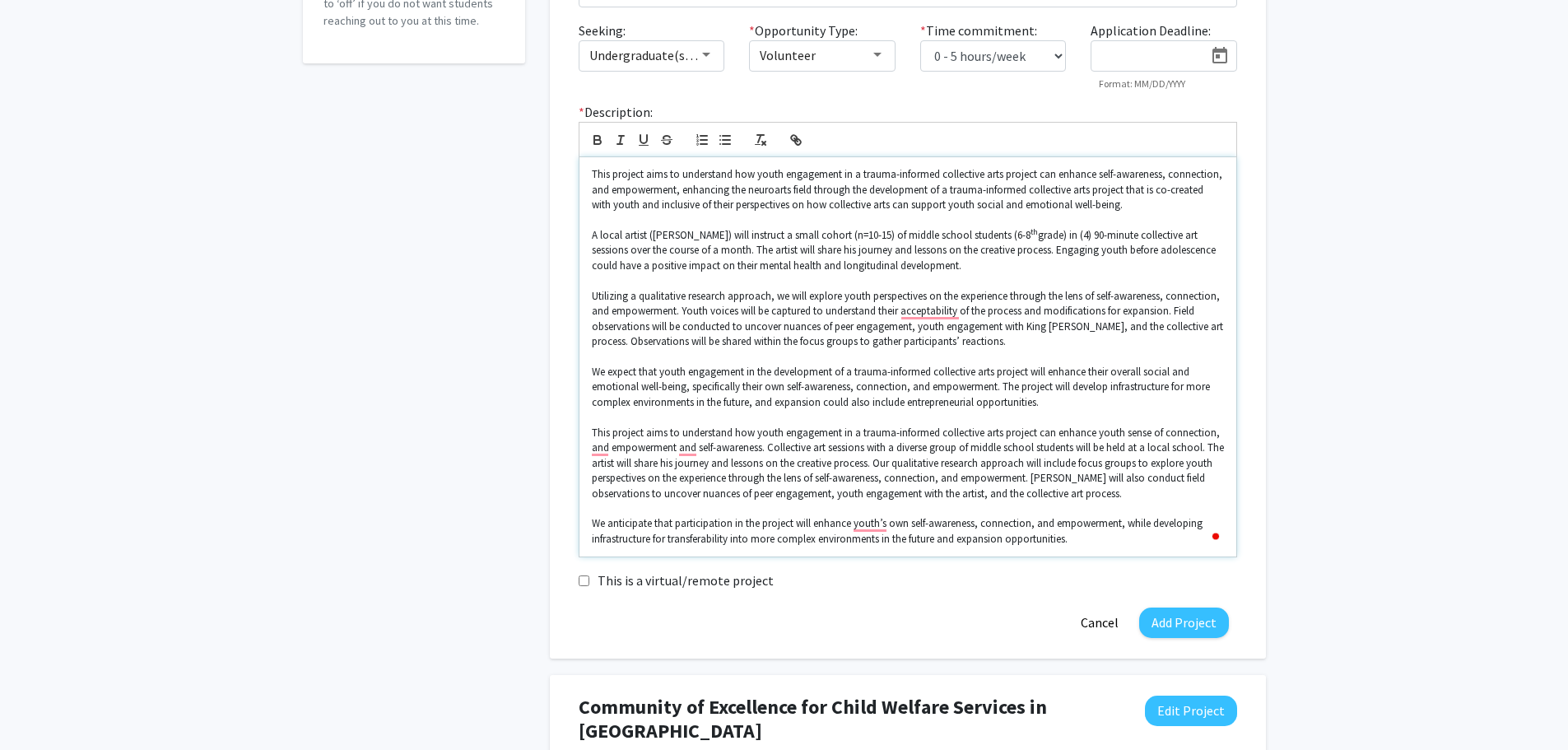
click at [624, 460] on p "This project aims to understand how youth engagement in a trauma-informed colle…" at bounding box center [907, 463] width 632 height 75
click at [624, 459] on p "This project aims to understand how youth engagement in a trauma-informed colle…" at bounding box center [907, 463] width 632 height 75
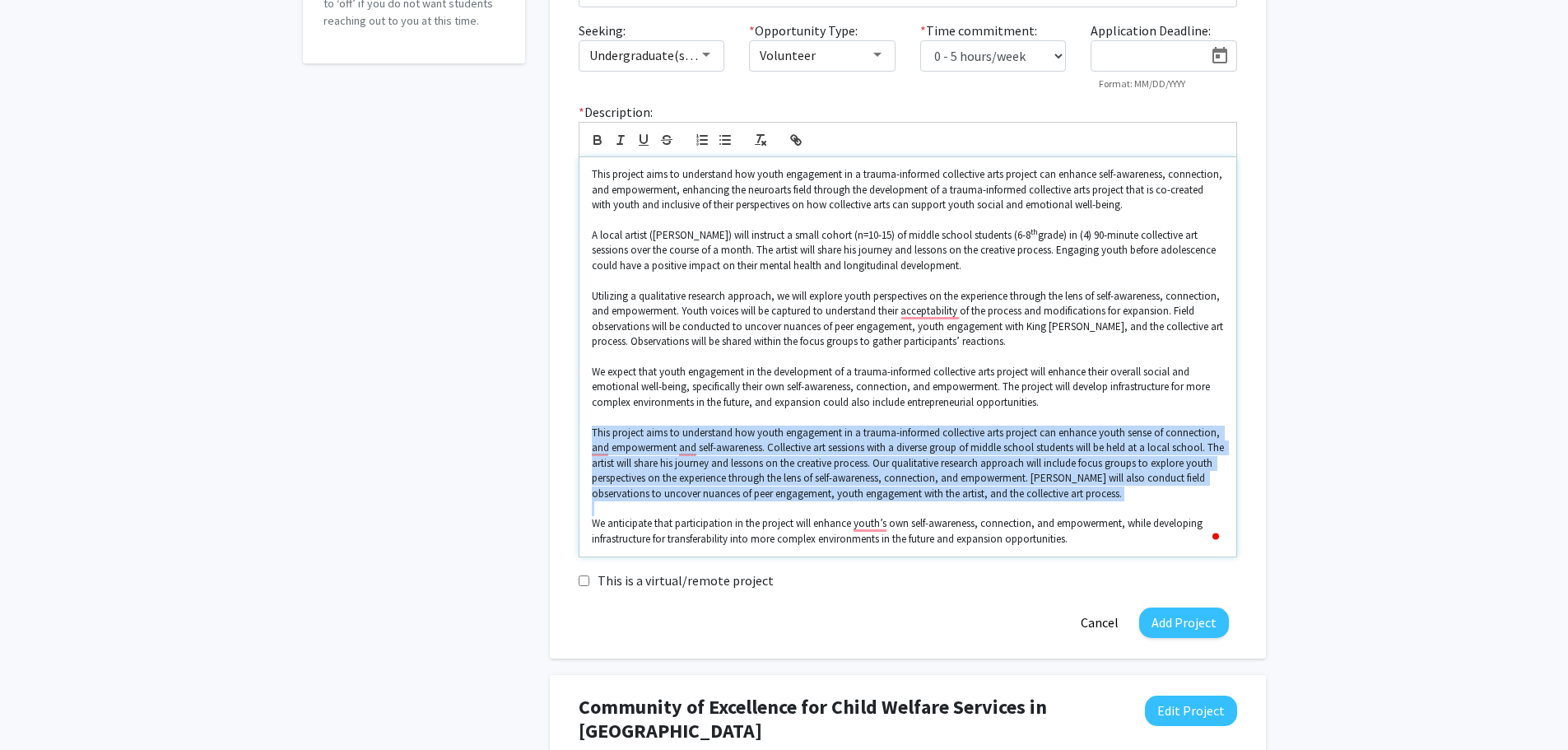
click at [624, 459] on p "This project aims to understand how youth engagement in a trauma-informed colle…" at bounding box center [907, 463] width 632 height 75
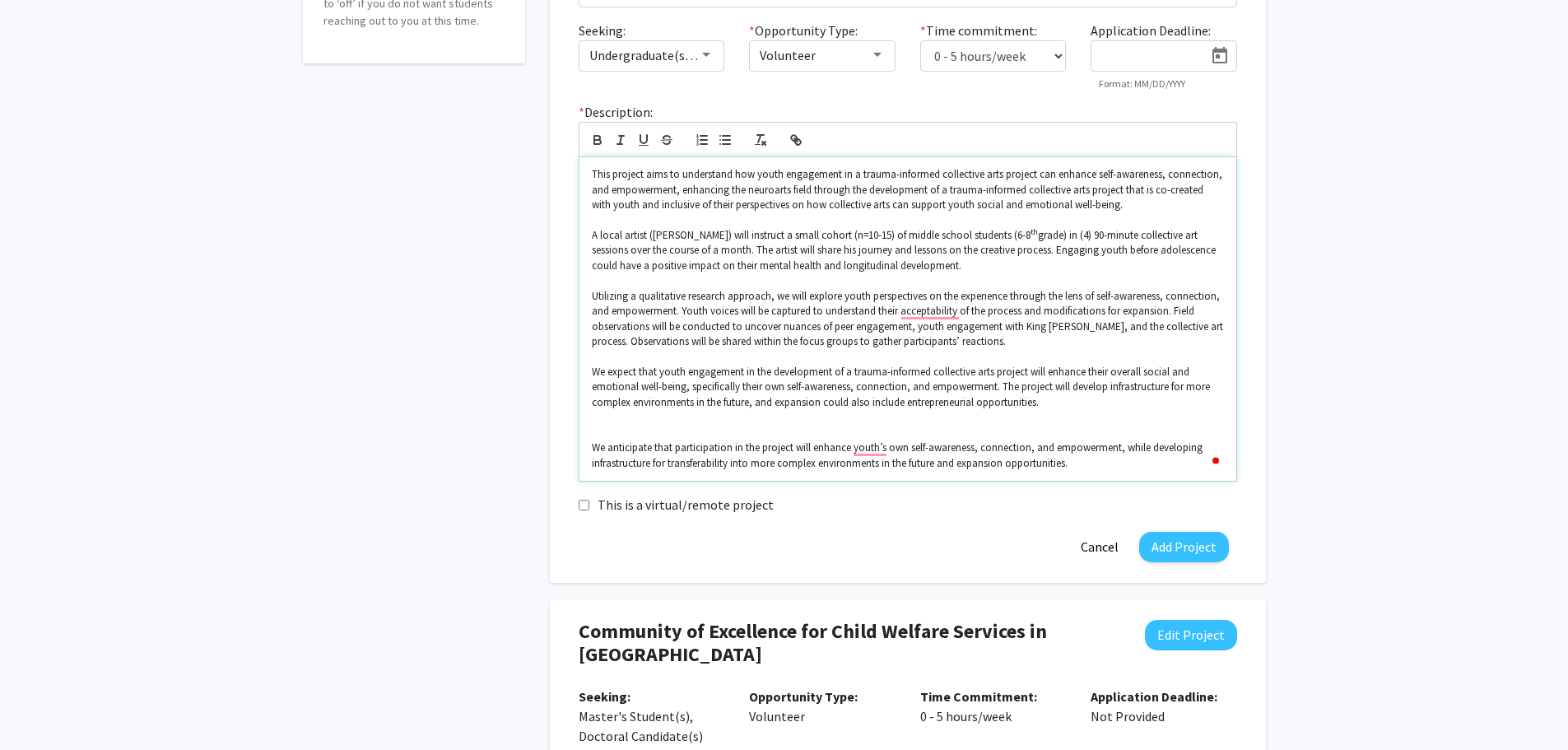
click at [627, 455] on p "We anticipate that participation in the project will enhance youth’s own self-a…" at bounding box center [907, 455] width 632 height 30
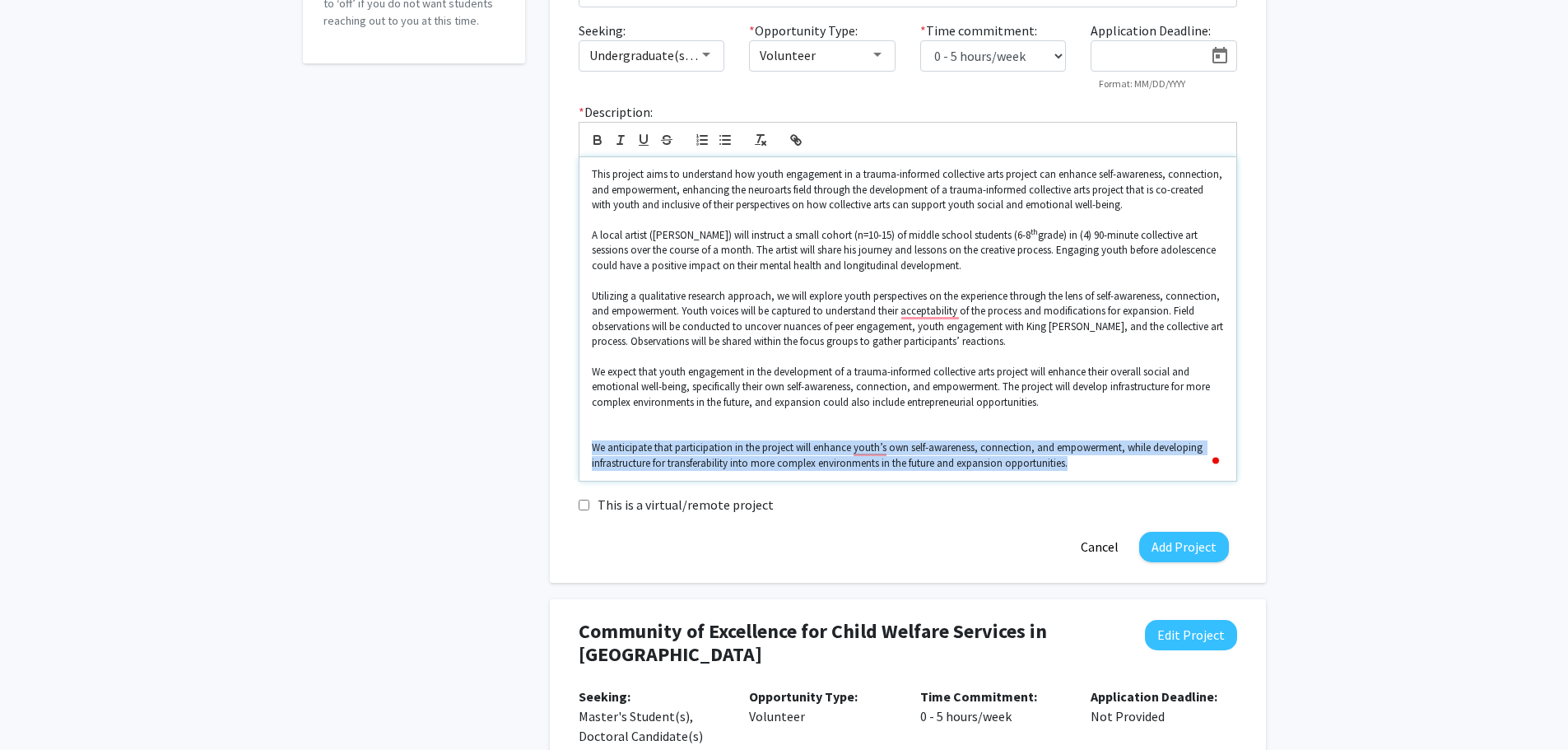
click at [627, 455] on p "We anticipate that participation in the project will enhance youth’s own self-a…" at bounding box center [907, 455] width 632 height 30
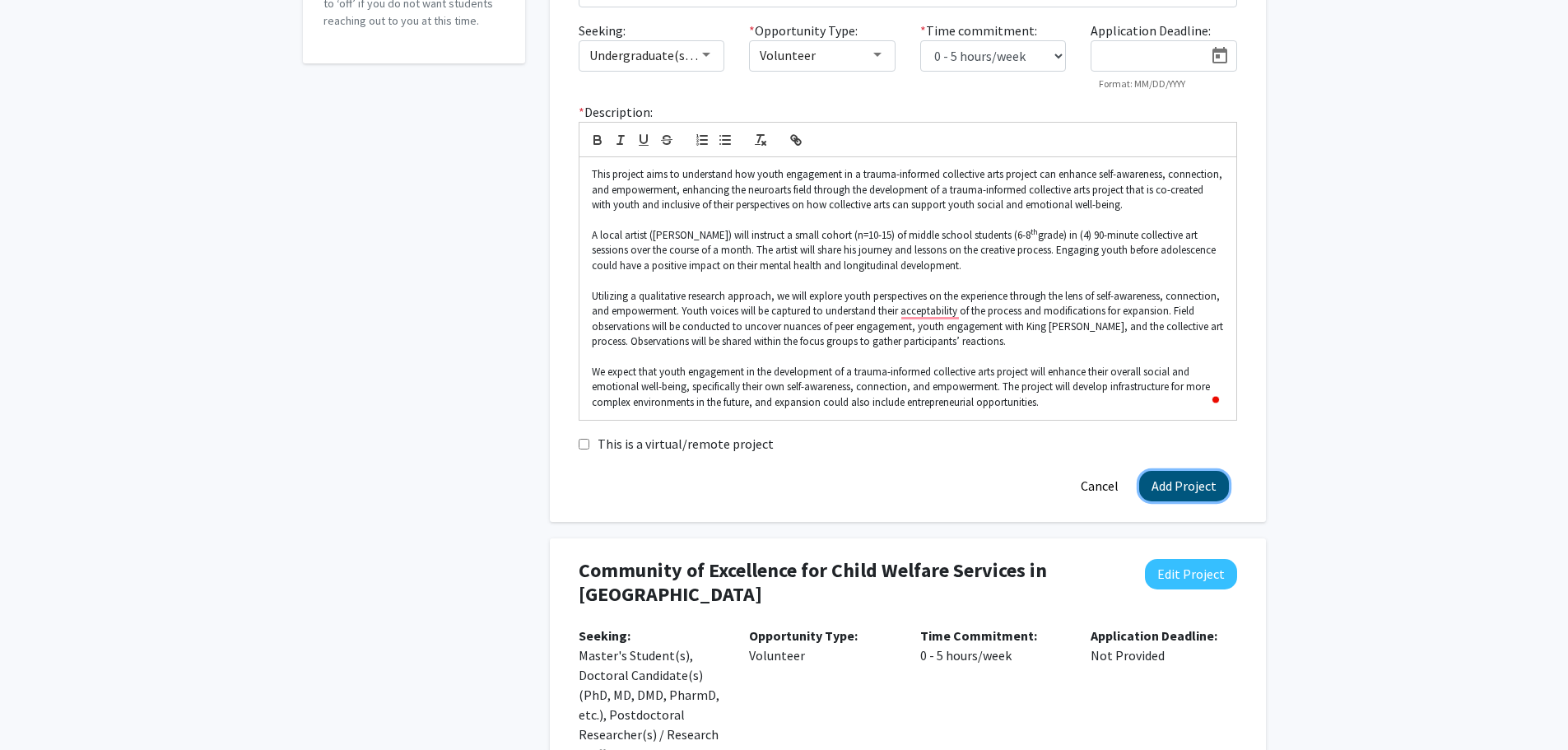
click at [1188, 471] on button "Add Project" at bounding box center [1183, 485] width 90 height 30
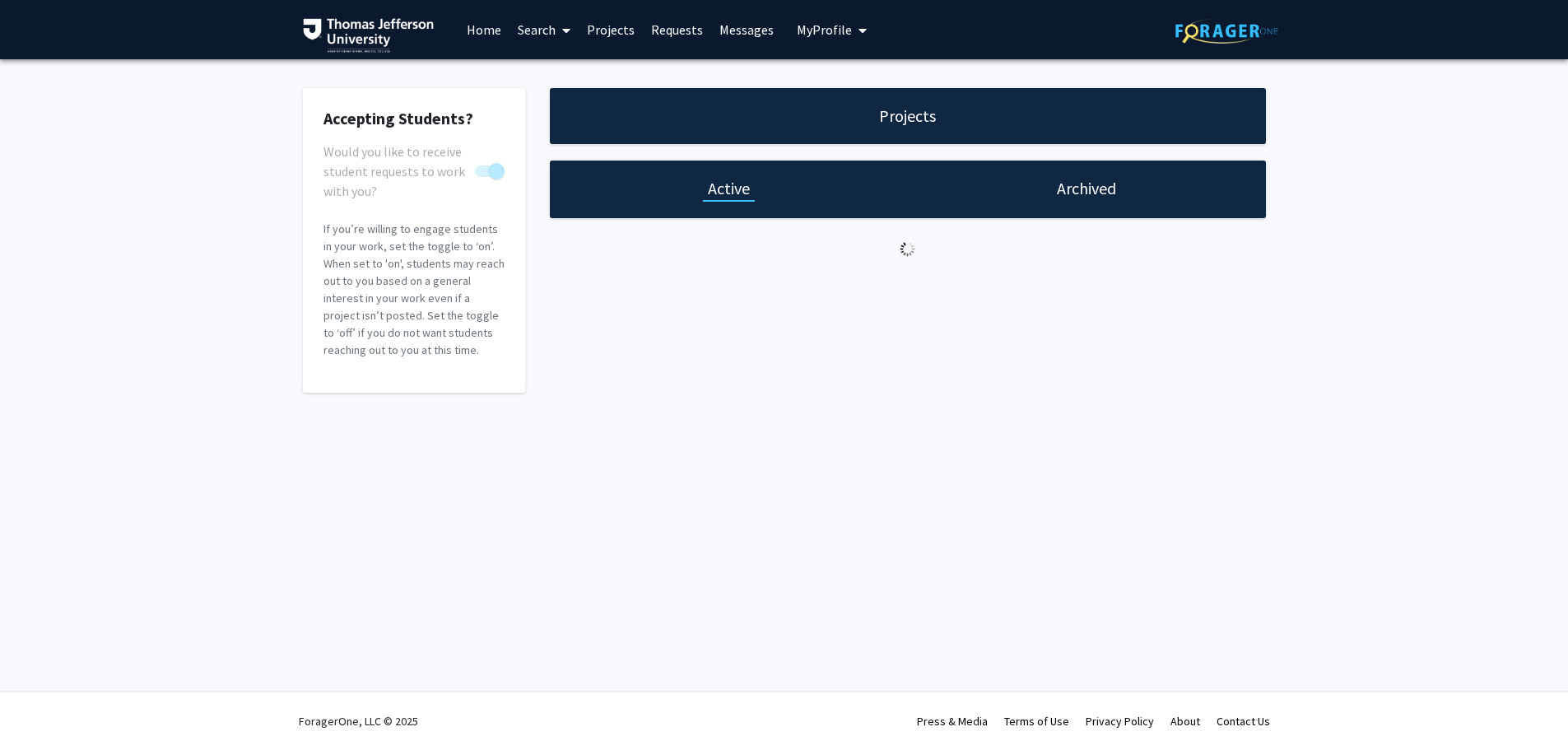
scroll to position [0, 0]
select select "0 - 5"
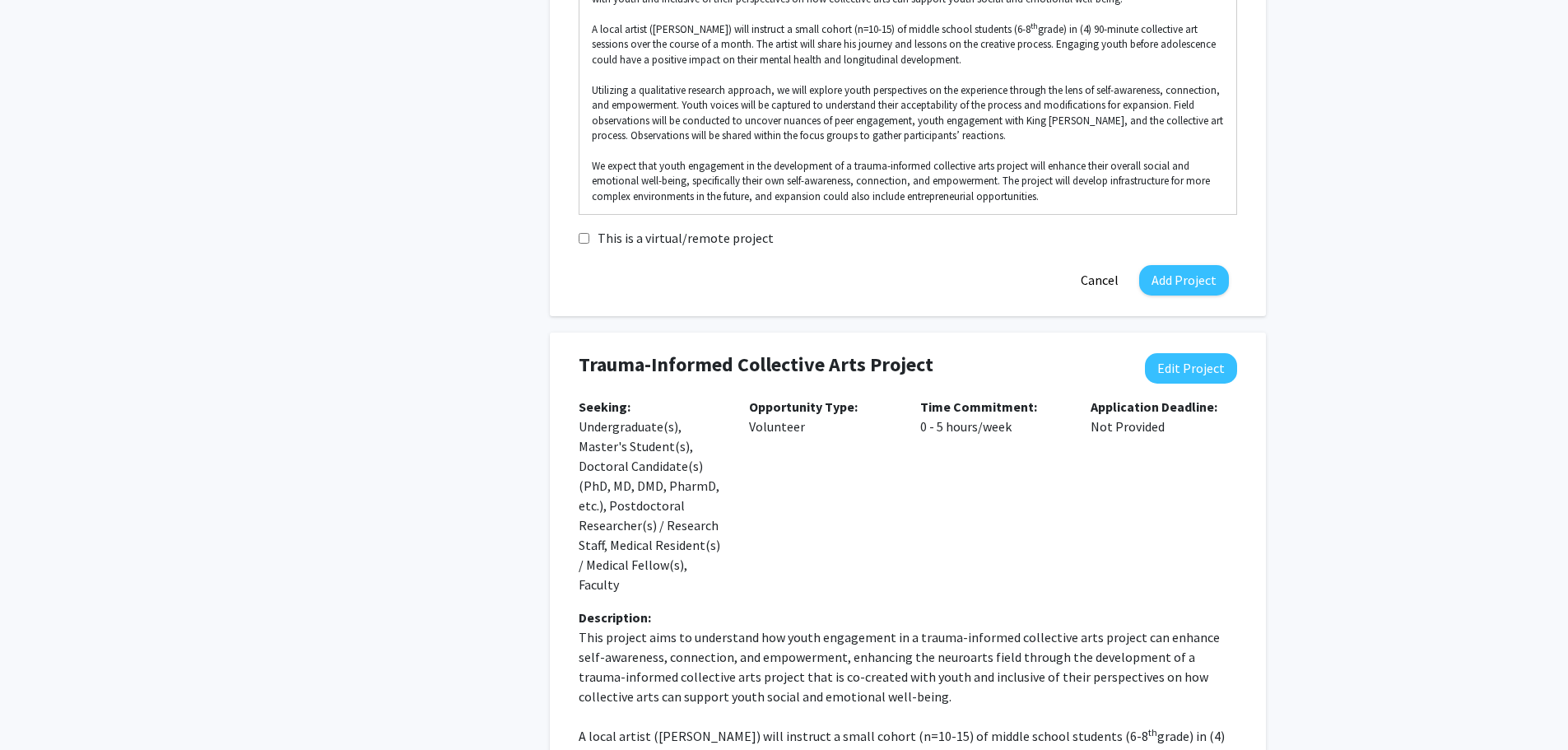
scroll to position [741, 0]
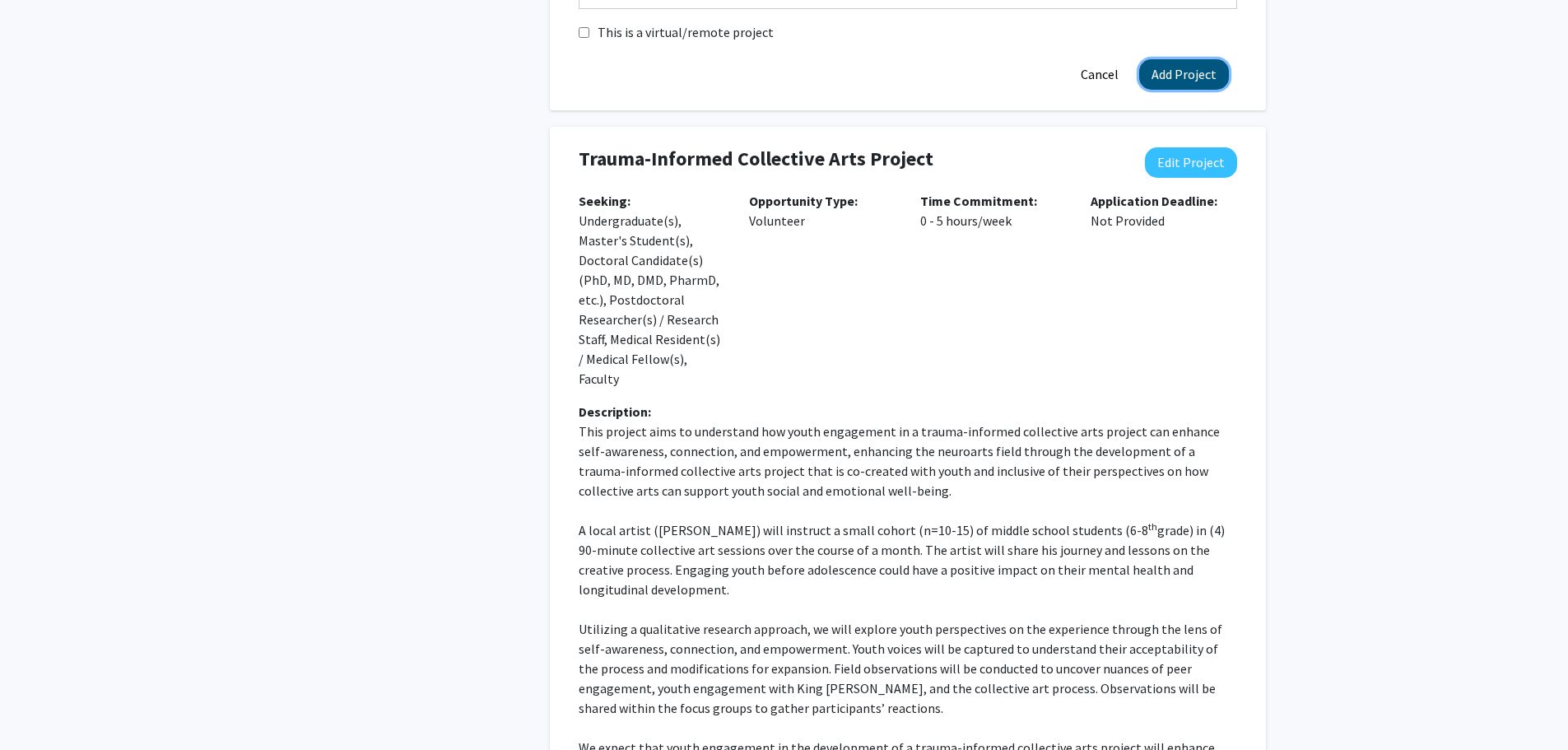
click at [1180, 86] on button "Add Project" at bounding box center [1183, 74] width 90 height 30
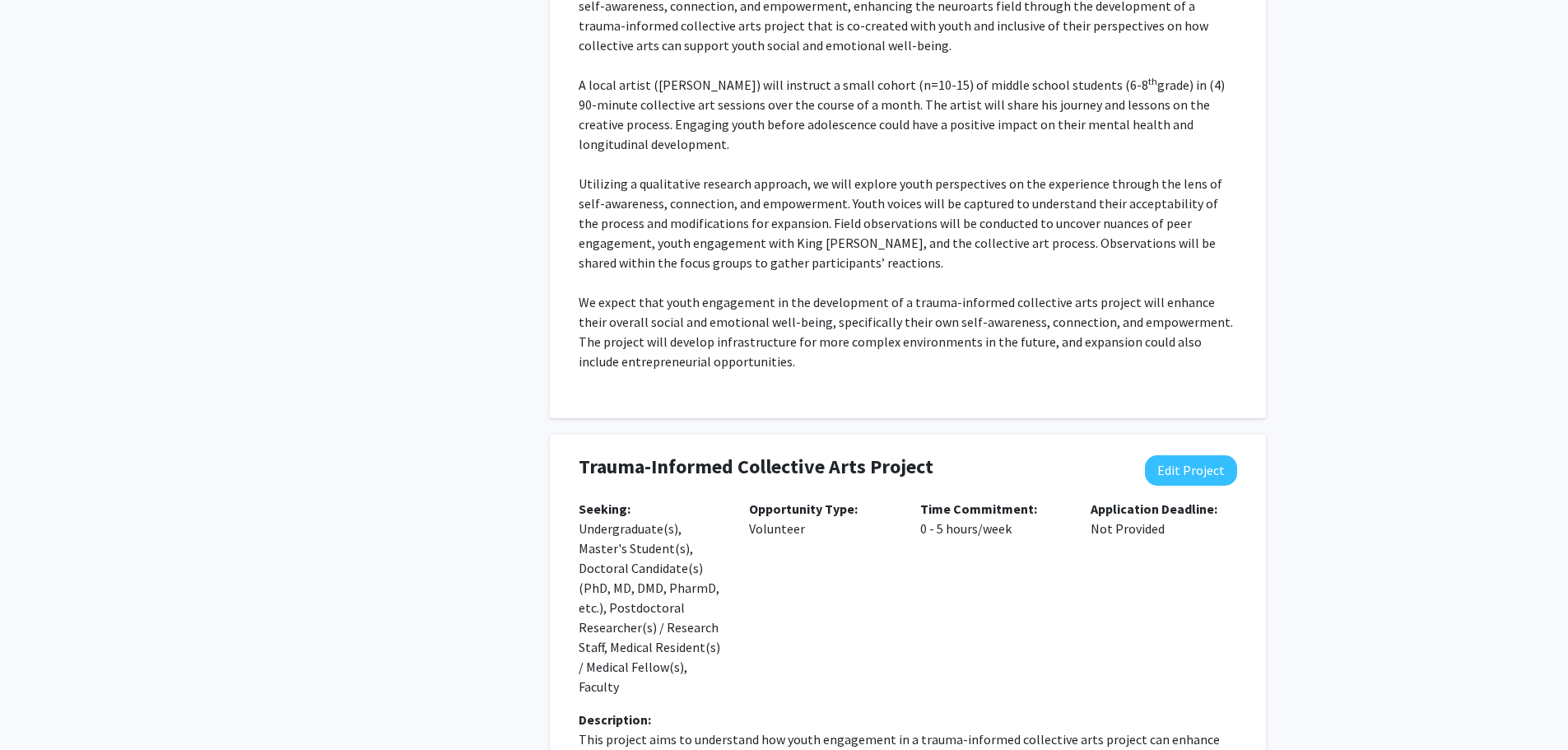
scroll to position [147, 0]
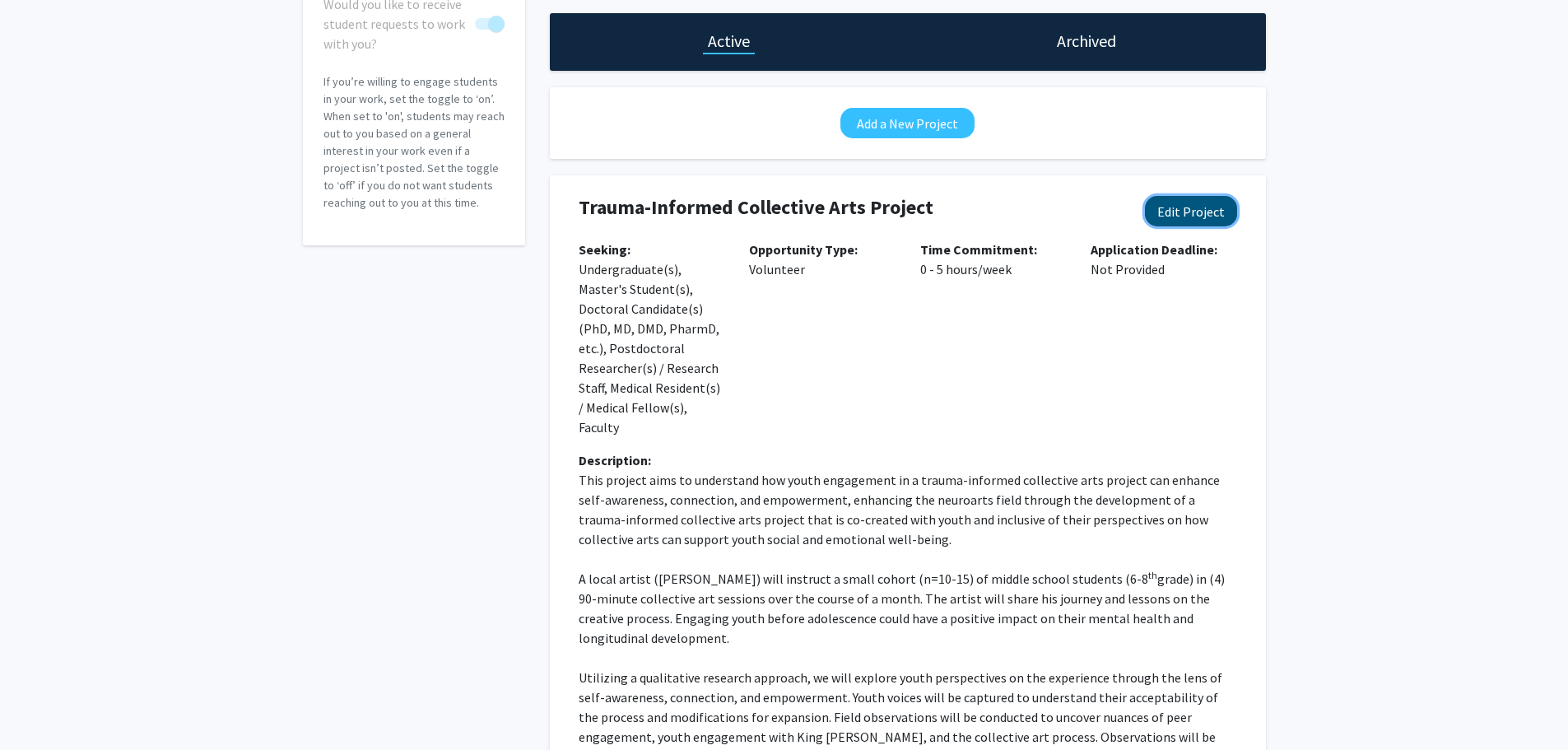
click at [1183, 207] on button "Edit Project" at bounding box center [1190, 210] width 92 height 30
select select "0 - 5"
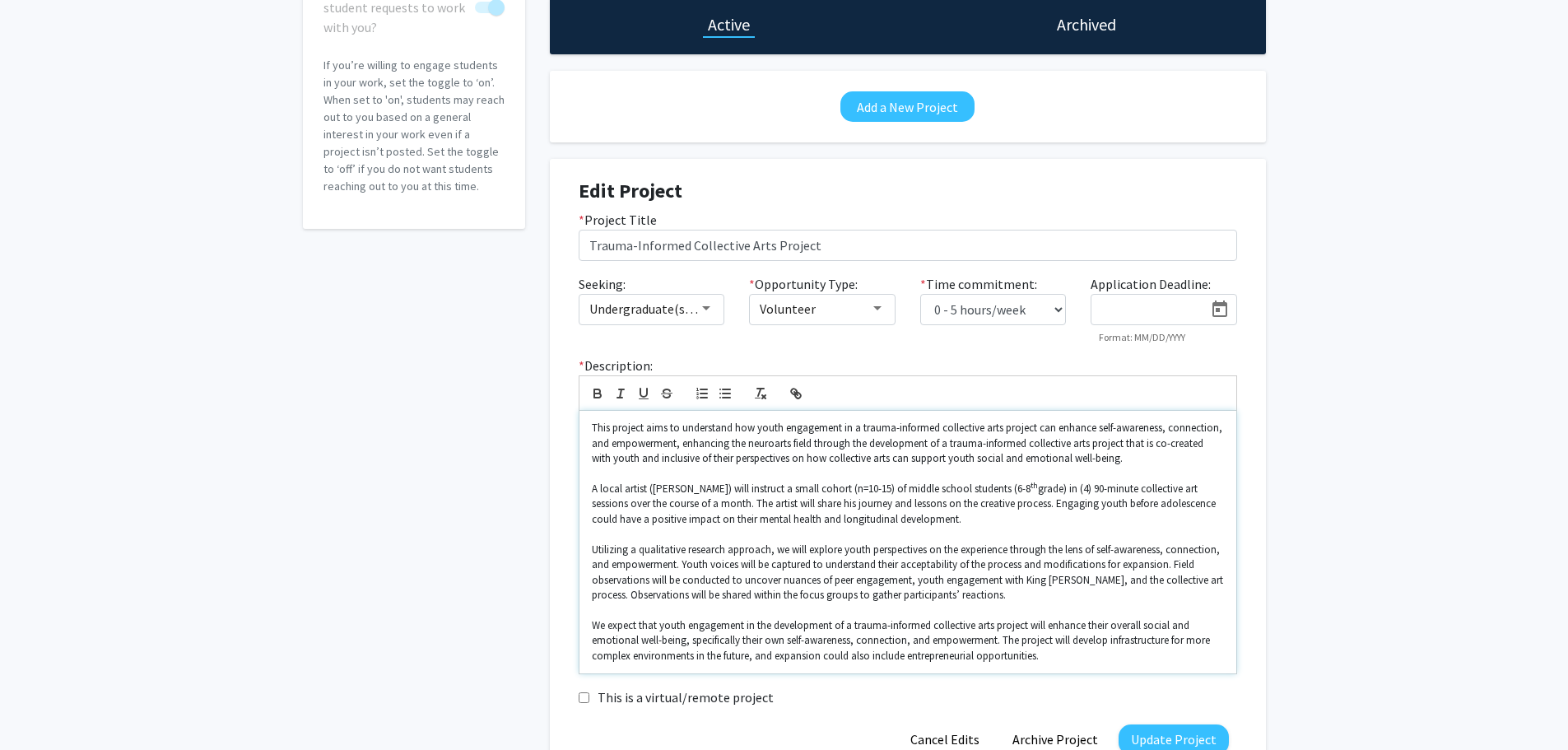
scroll to position [805, 0]
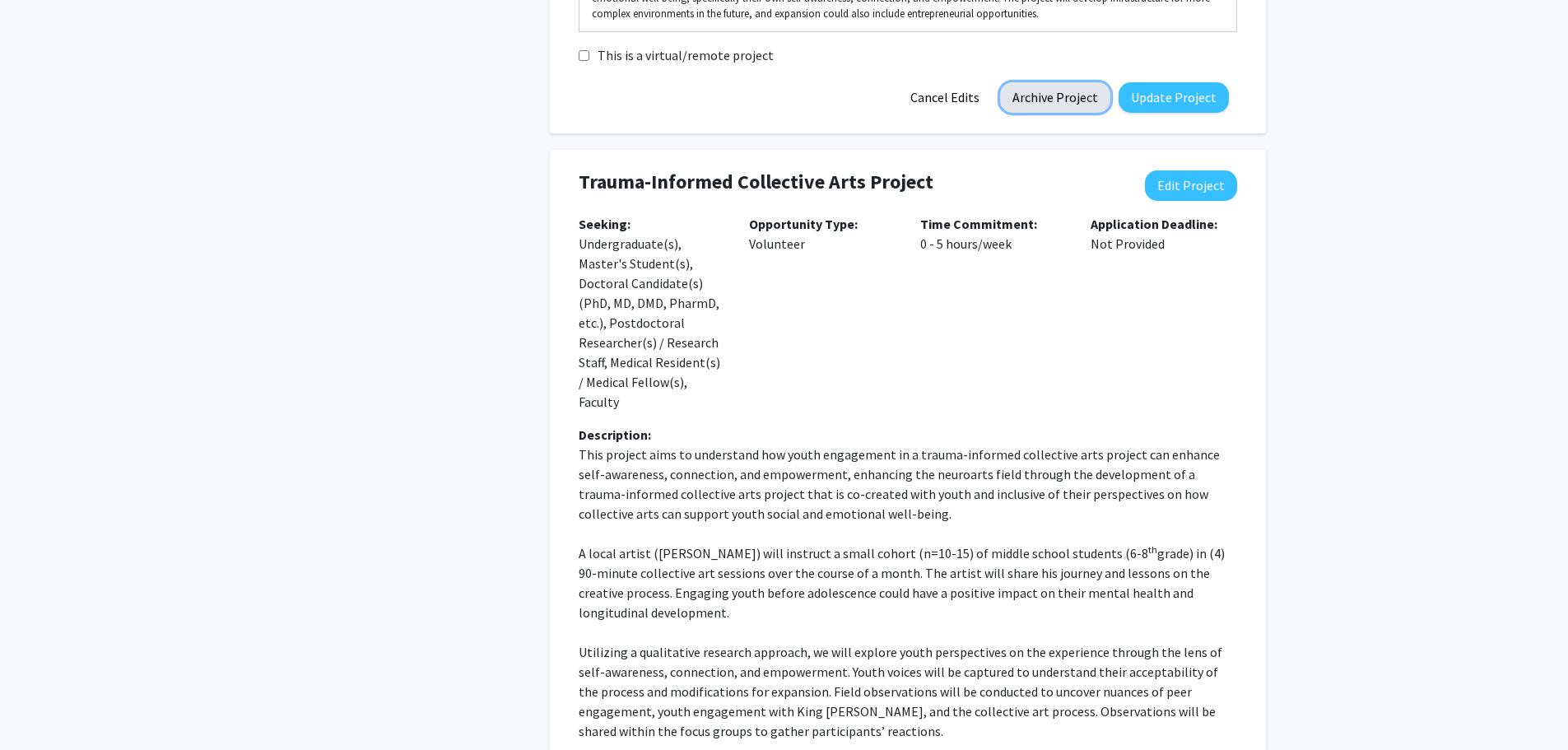
click at [1051, 103] on button "Archive Project" at bounding box center [1054, 97] width 110 height 30
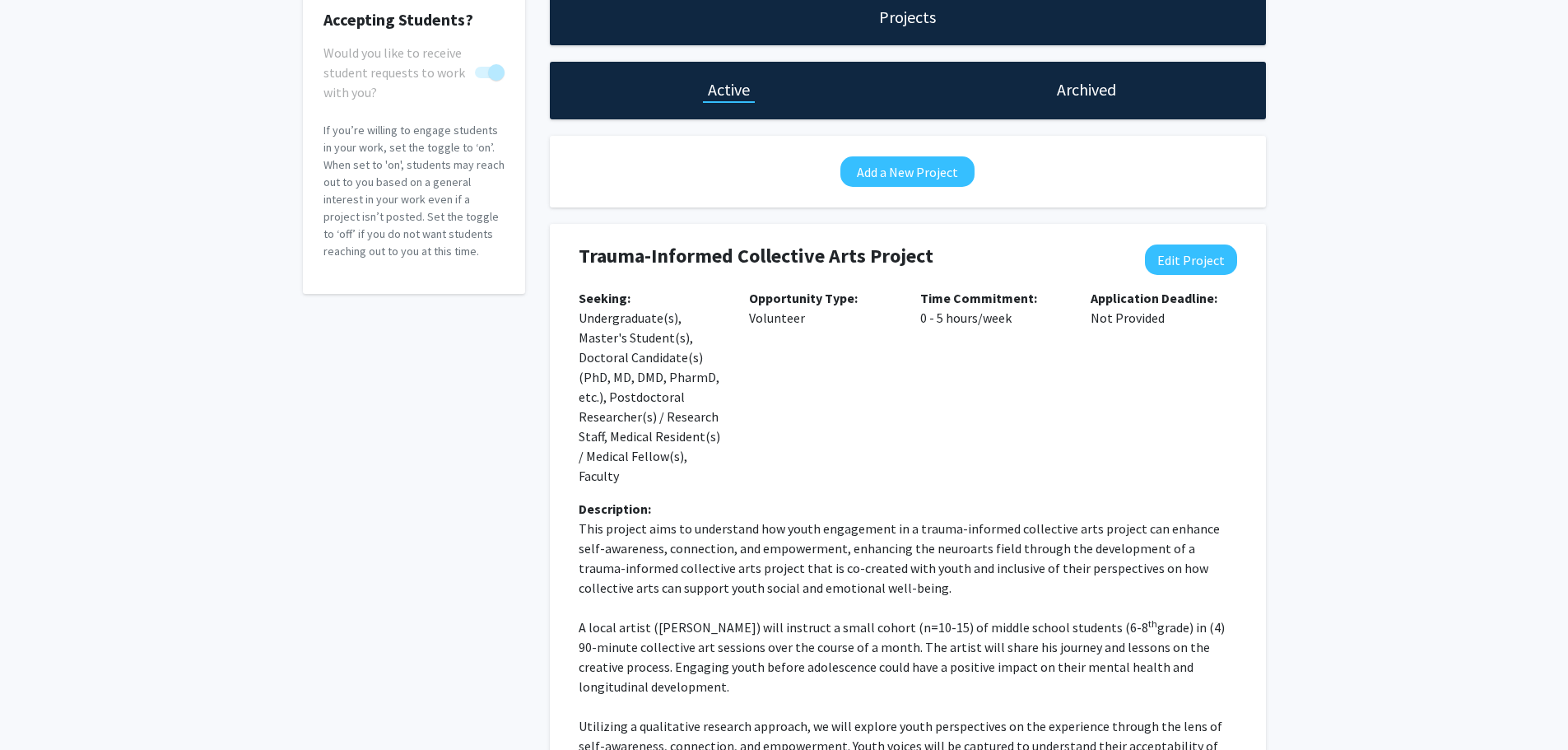
scroll to position [0, 0]
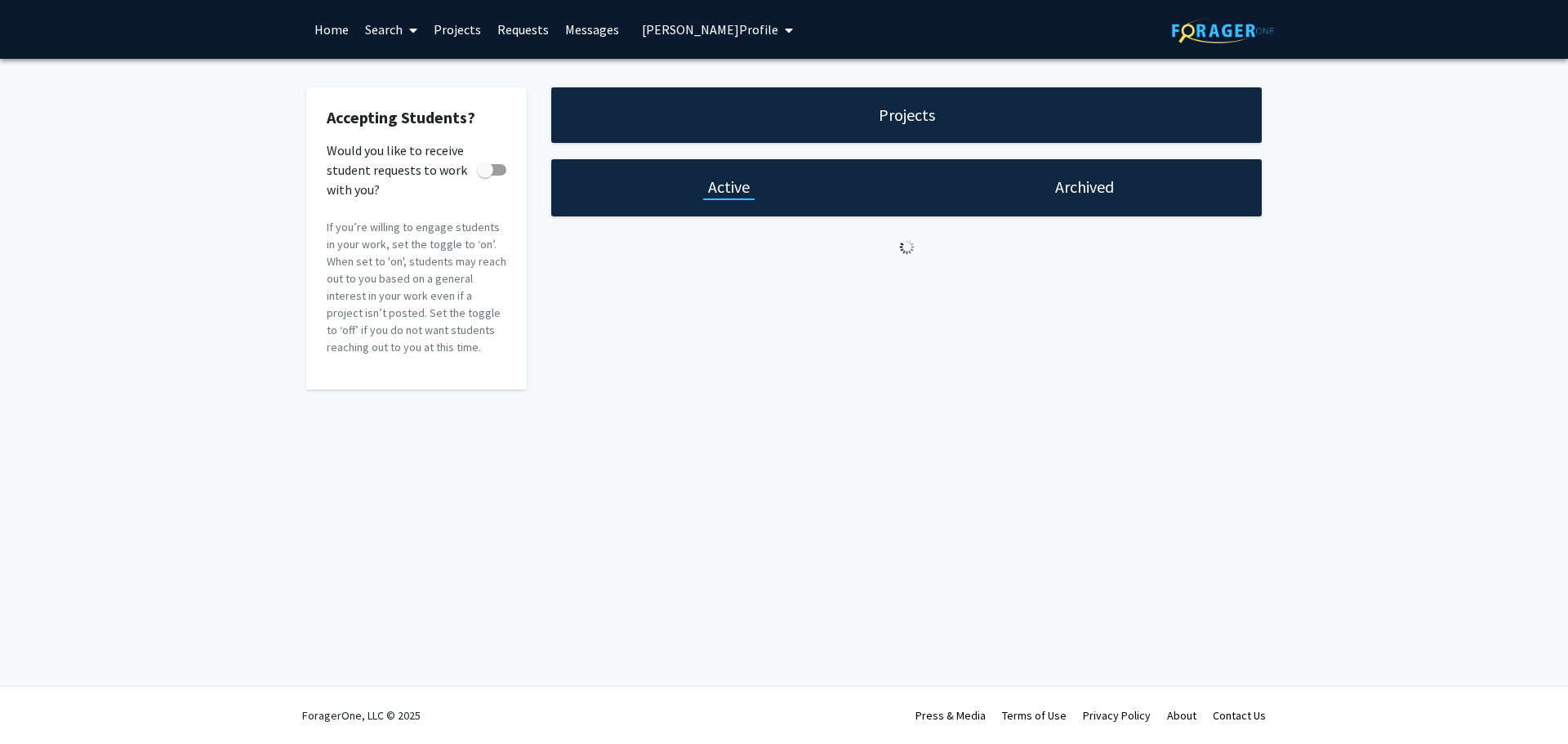
checkbox input "true"
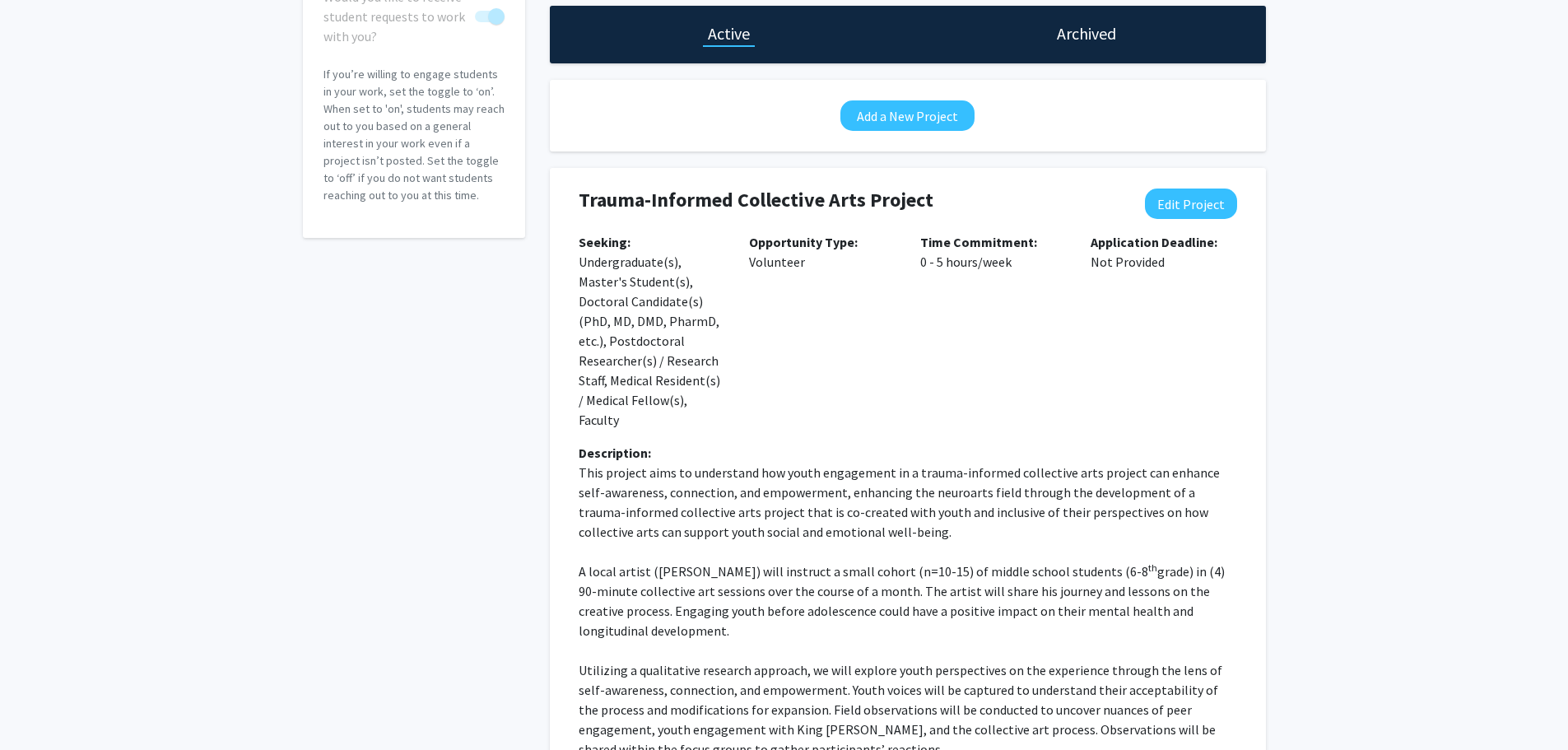
scroll to position [73, 0]
